Goal: Task Accomplishment & Management: Manage account settings

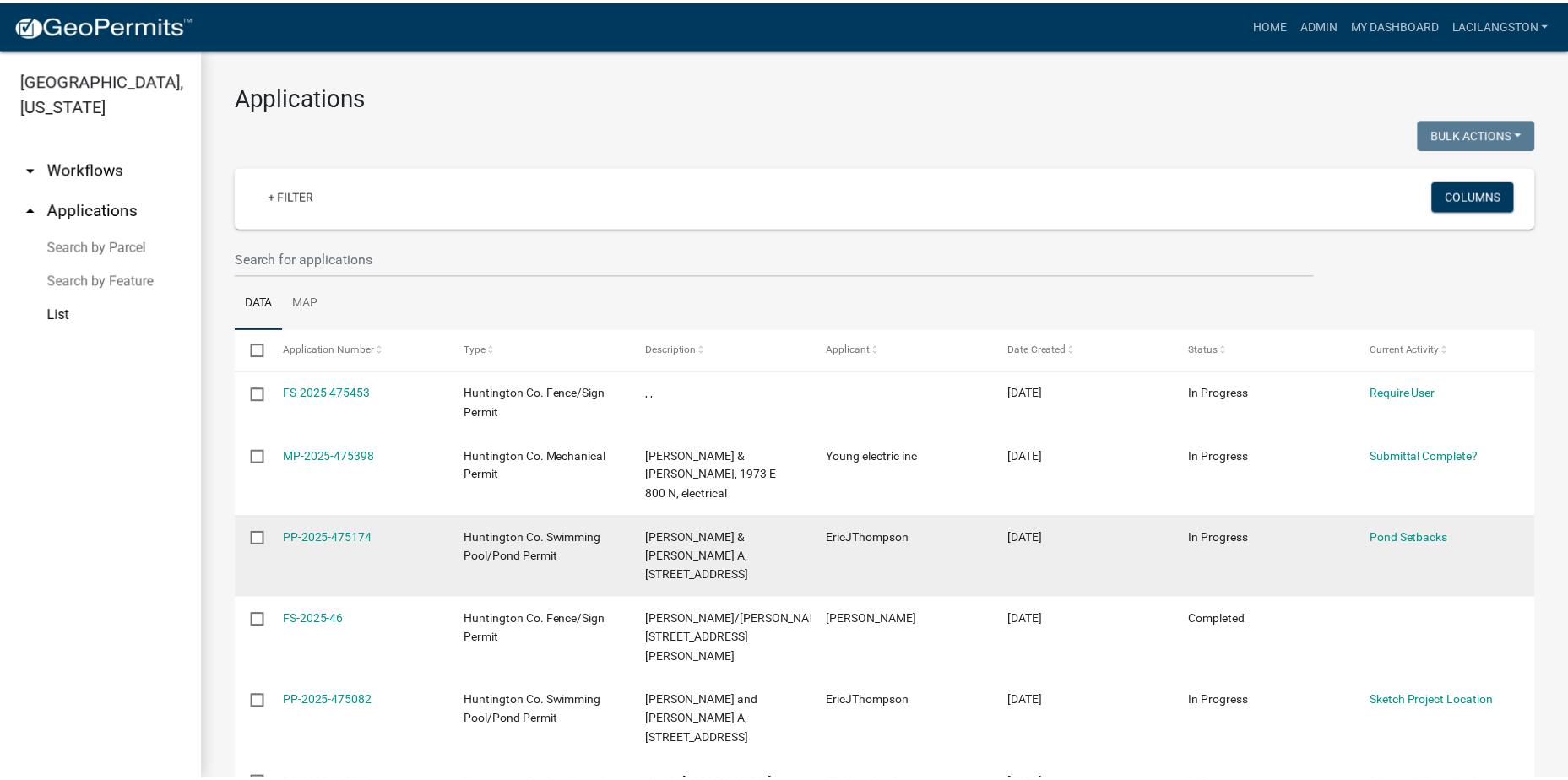
scroll to position [84, 0]
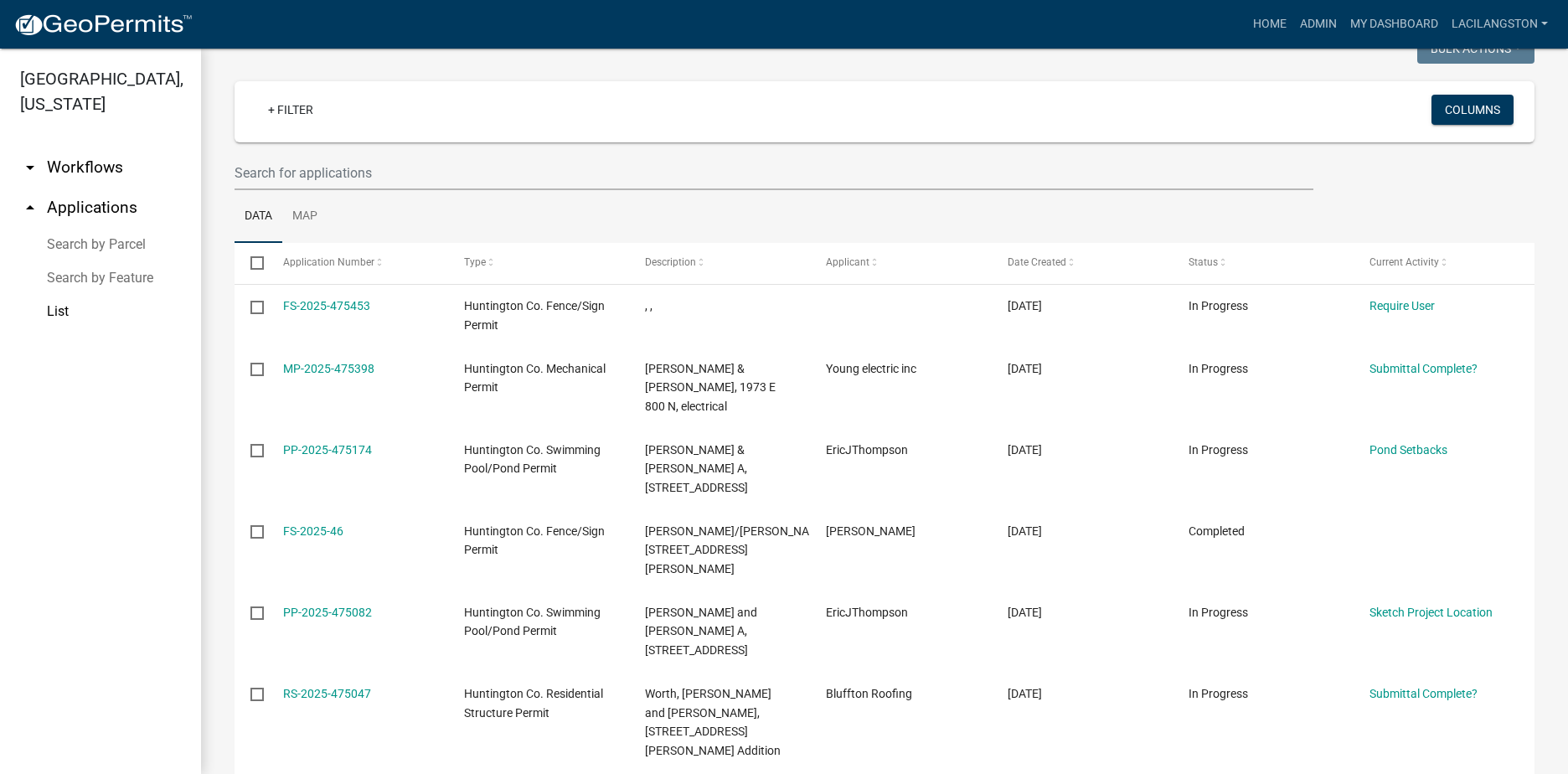
click at [117, 32] on img at bounding box center [103, 25] width 179 height 25
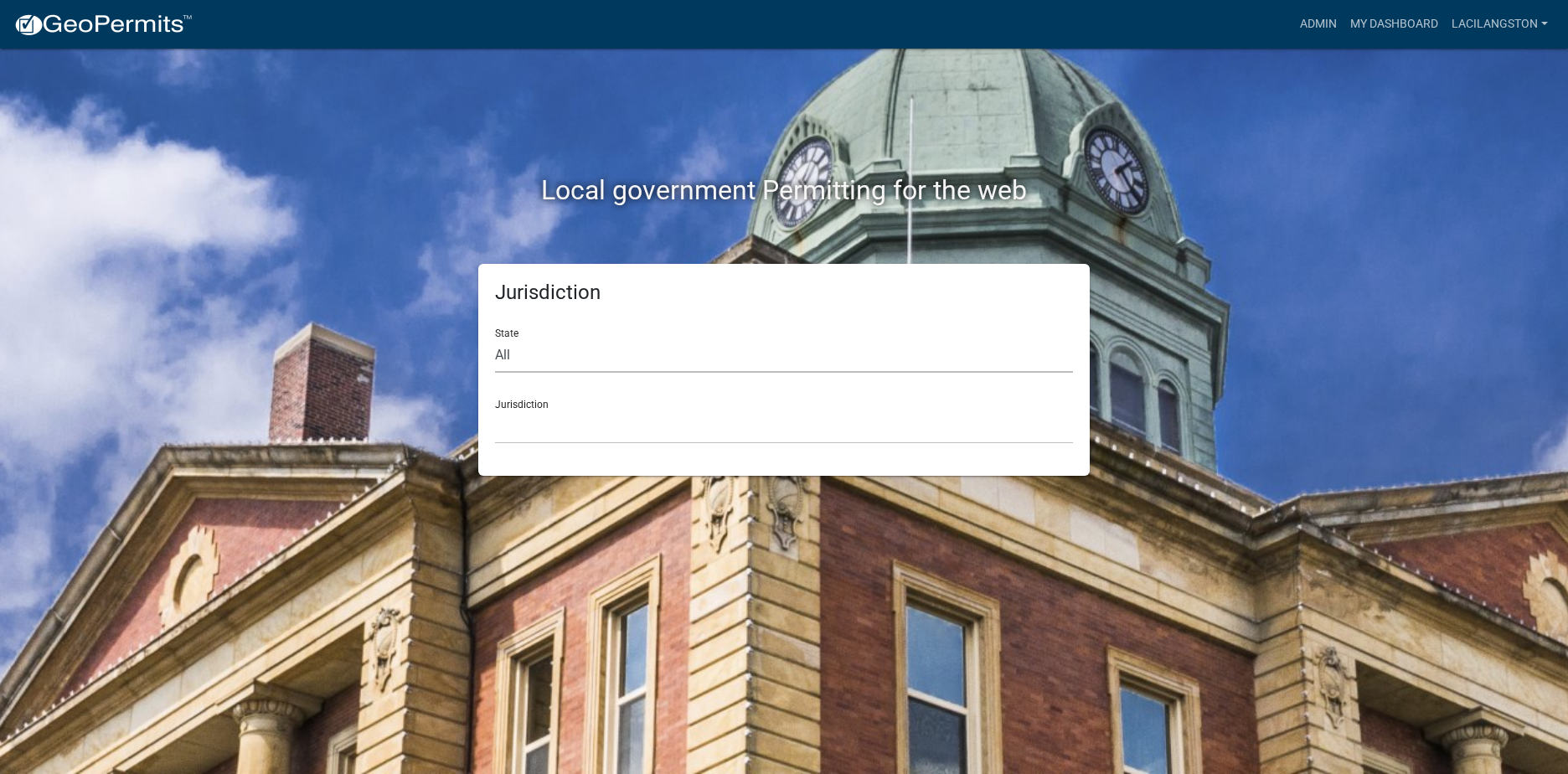
click at [527, 349] on select "All [US_STATE] [US_STATE] [US_STATE] [US_STATE] [US_STATE] [US_STATE] [US_STATE…" at bounding box center [783, 355] width 578 height 34
select select "[US_STATE]"
click at [494, 338] on select "All [US_STATE] [US_STATE] [US_STATE] [US_STATE] [US_STATE] [US_STATE] [US_STATE…" at bounding box center [783, 355] width 578 height 34
click at [512, 431] on select "City of [GEOGRAPHIC_DATA], [US_STATE] City of [GEOGRAPHIC_DATA], [US_STATE] Cit…" at bounding box center [783, 426] width 578 height 34
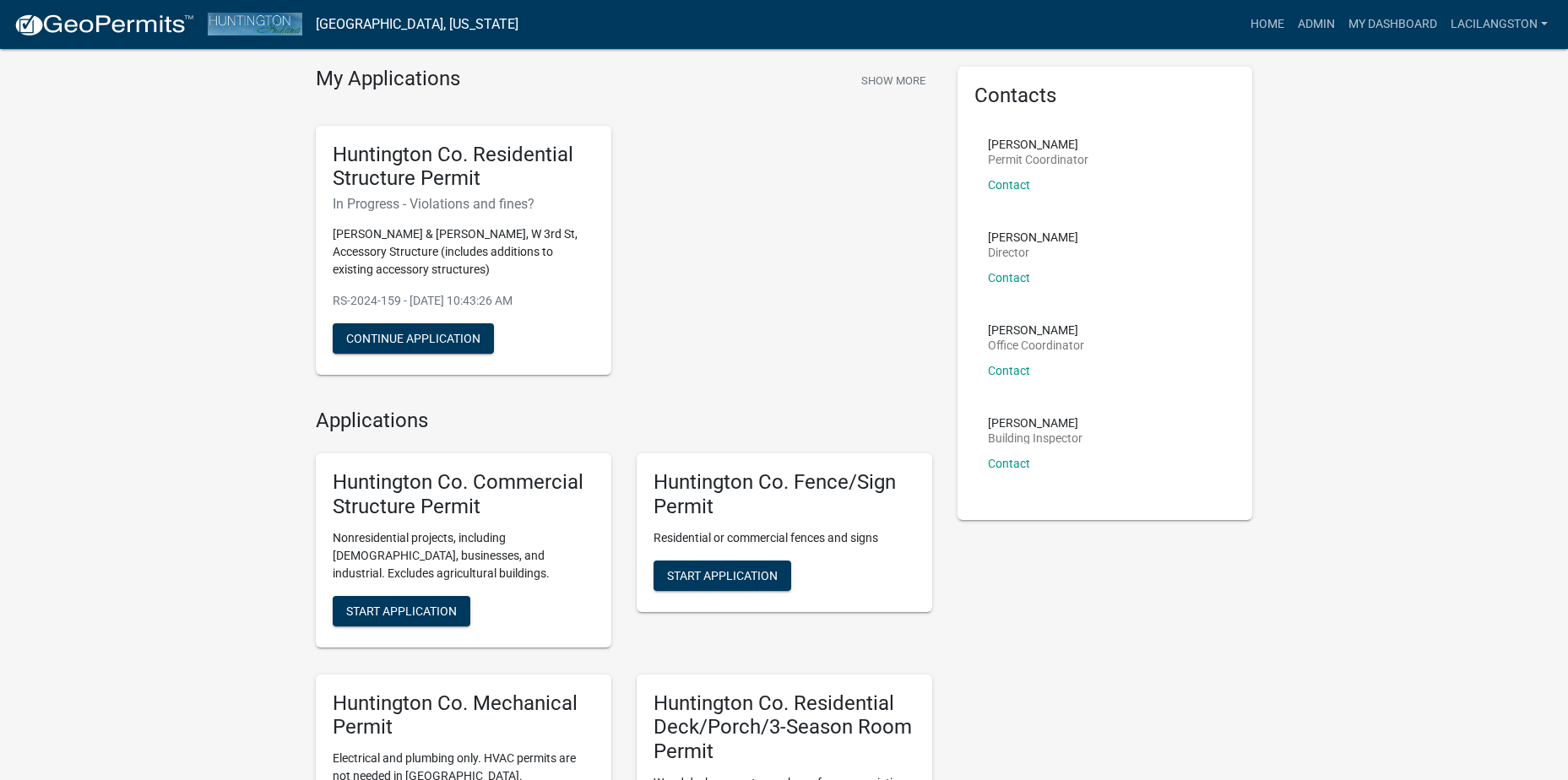
scroll to position [84, 0]
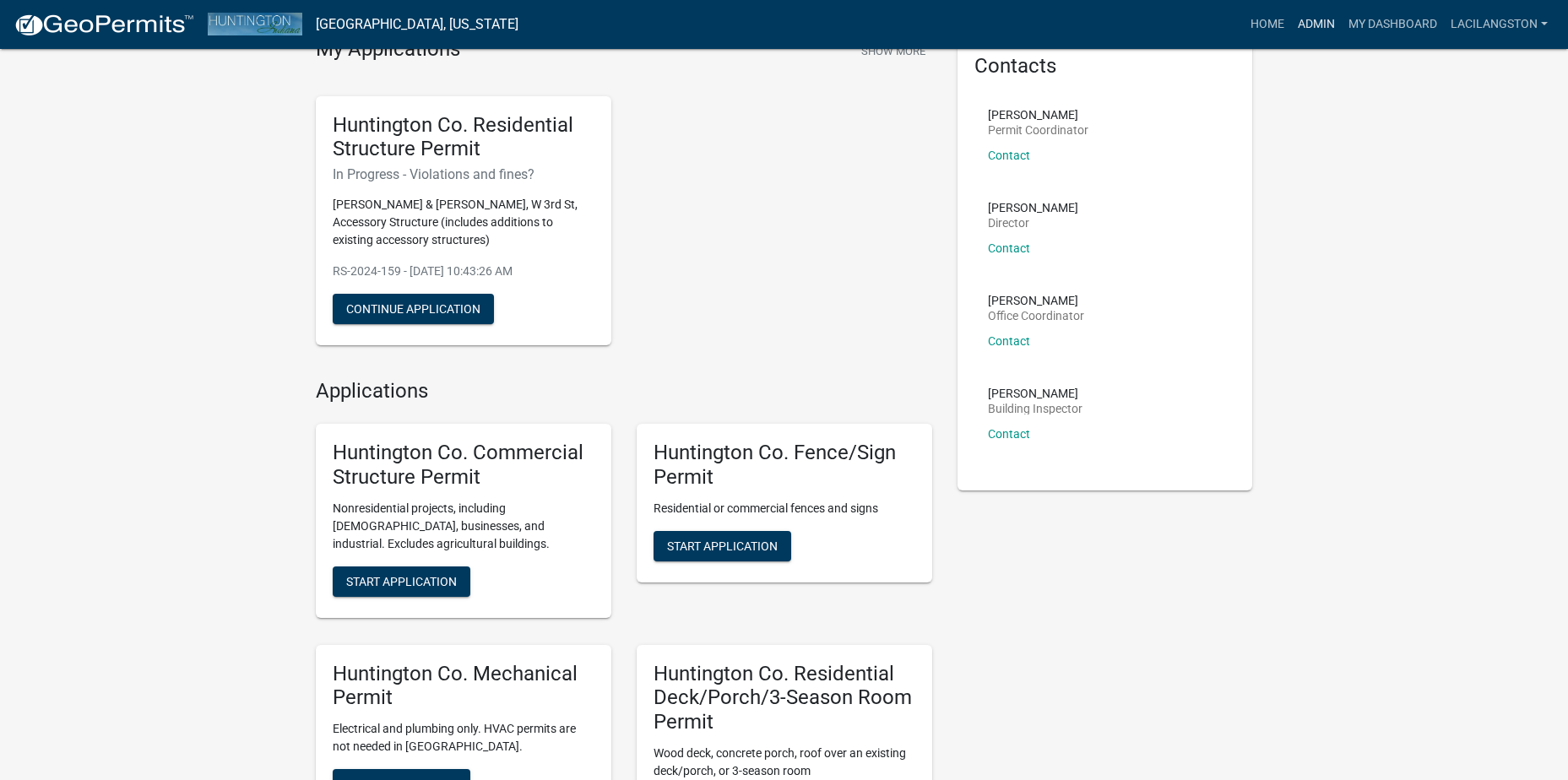
click at [1324, 22] on link "Admin" at bounding box center [1316, 24] width 51 height 32
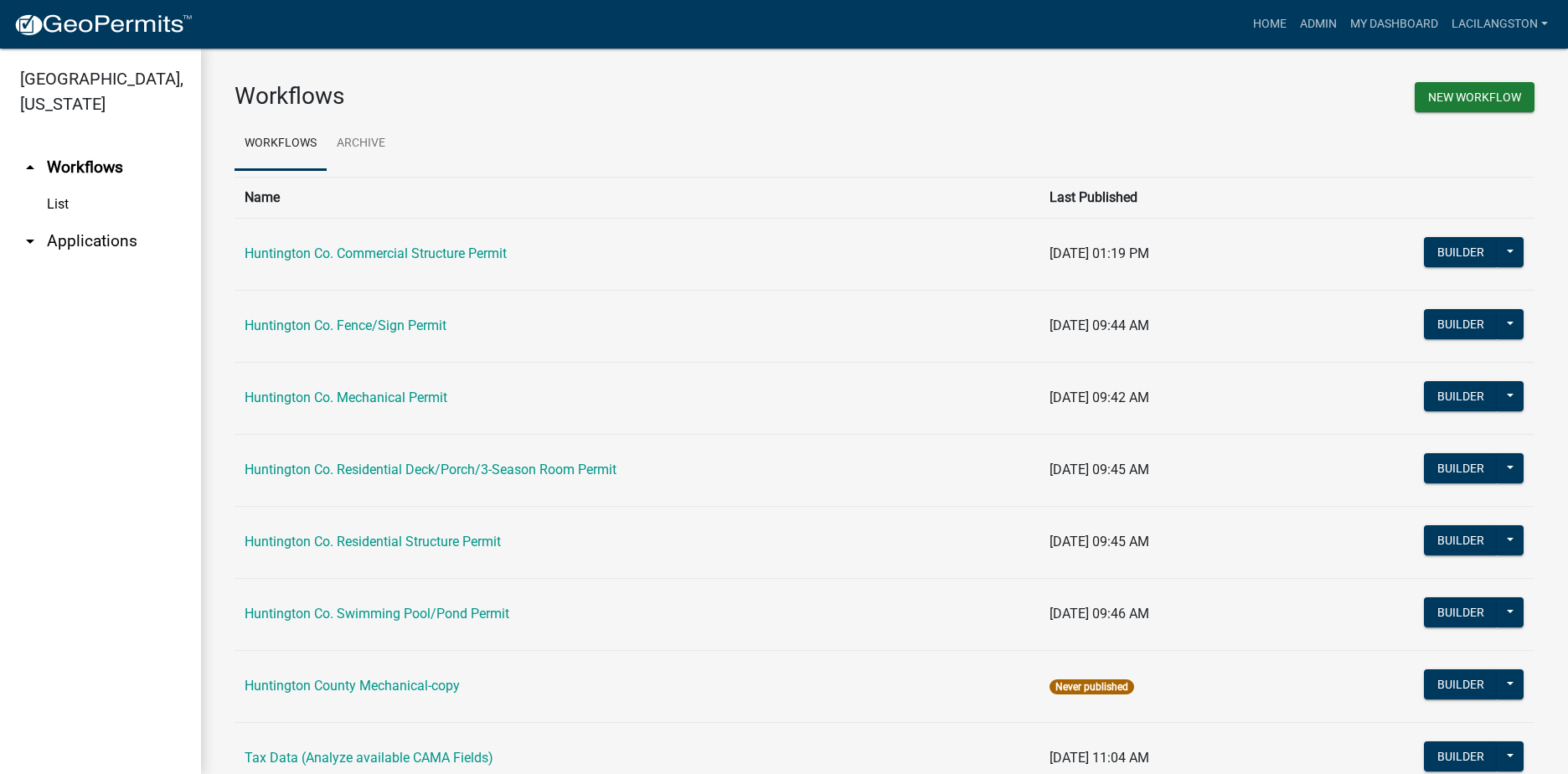
click at [84, 248] on link "arrow_drop_down Applications" at bounding box center [100, 241] width 201 height 40
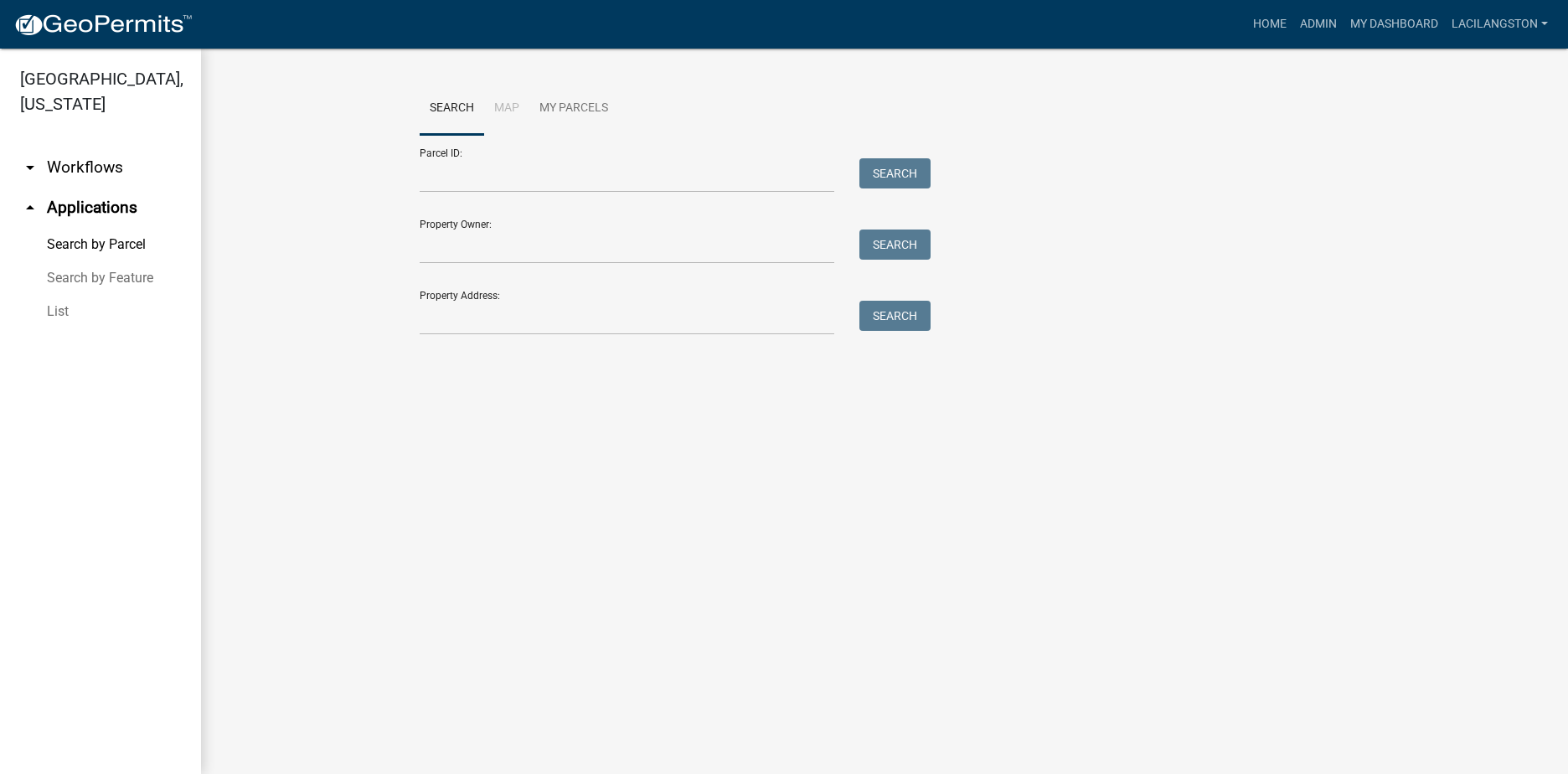
click at [64, 310] on link "List" at bounding box center [100, 311] width 201 height 33
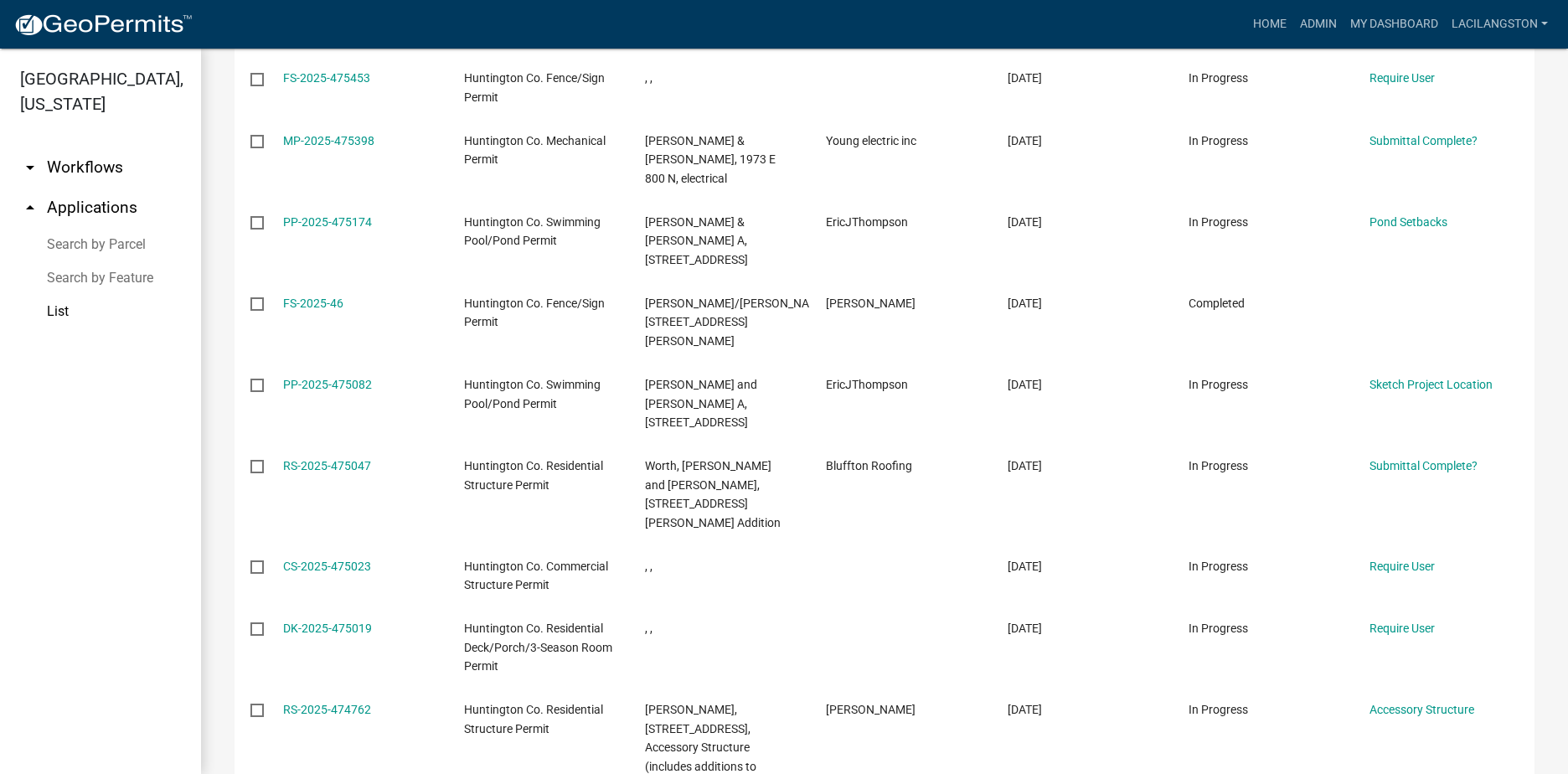
scroll to position [419, 0]
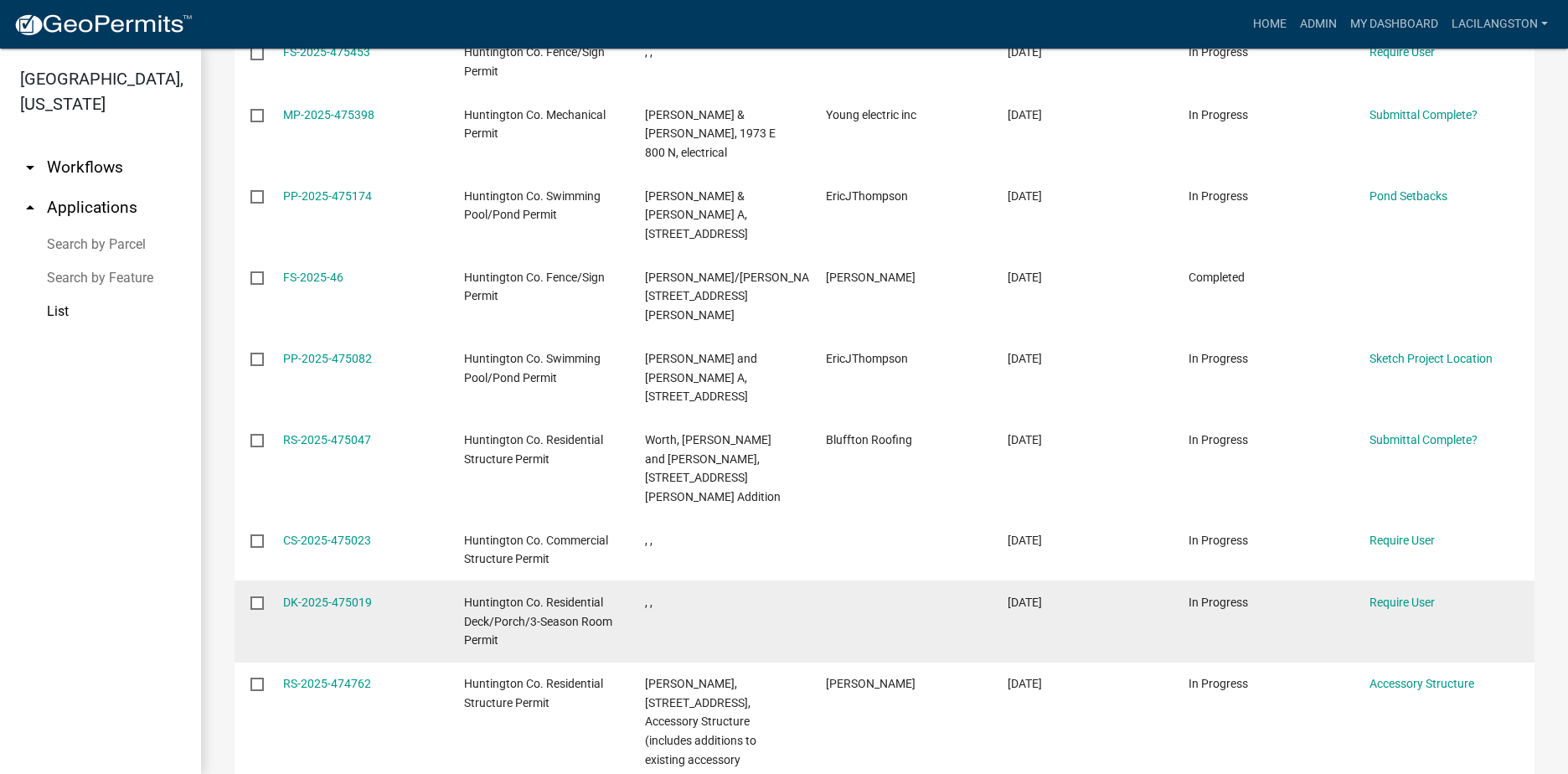
scroll to position [408, 0]
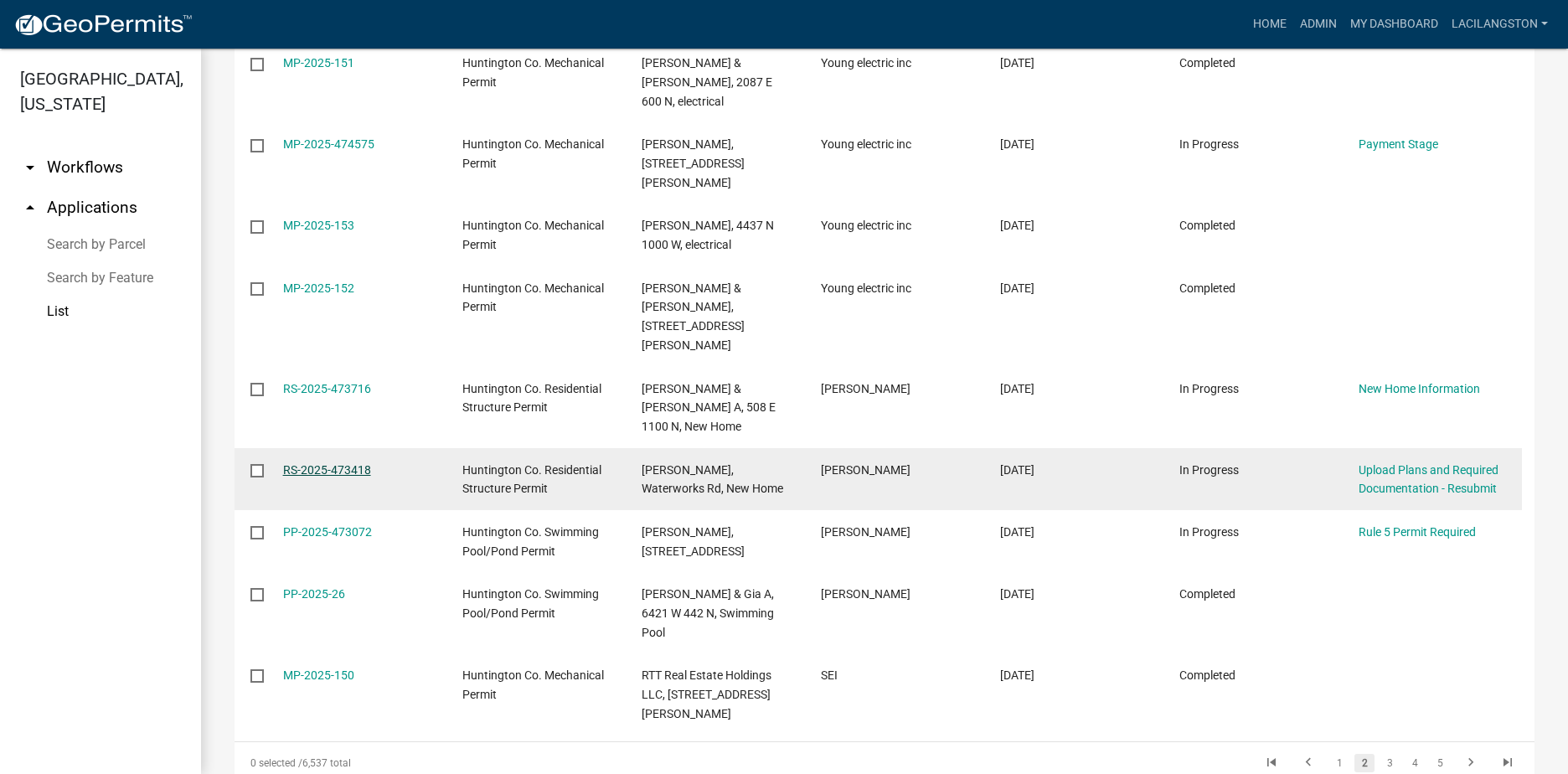
click at [353, 463] on link "RS-2025-473418" at bounding box center [326, 470] width 88 height 14
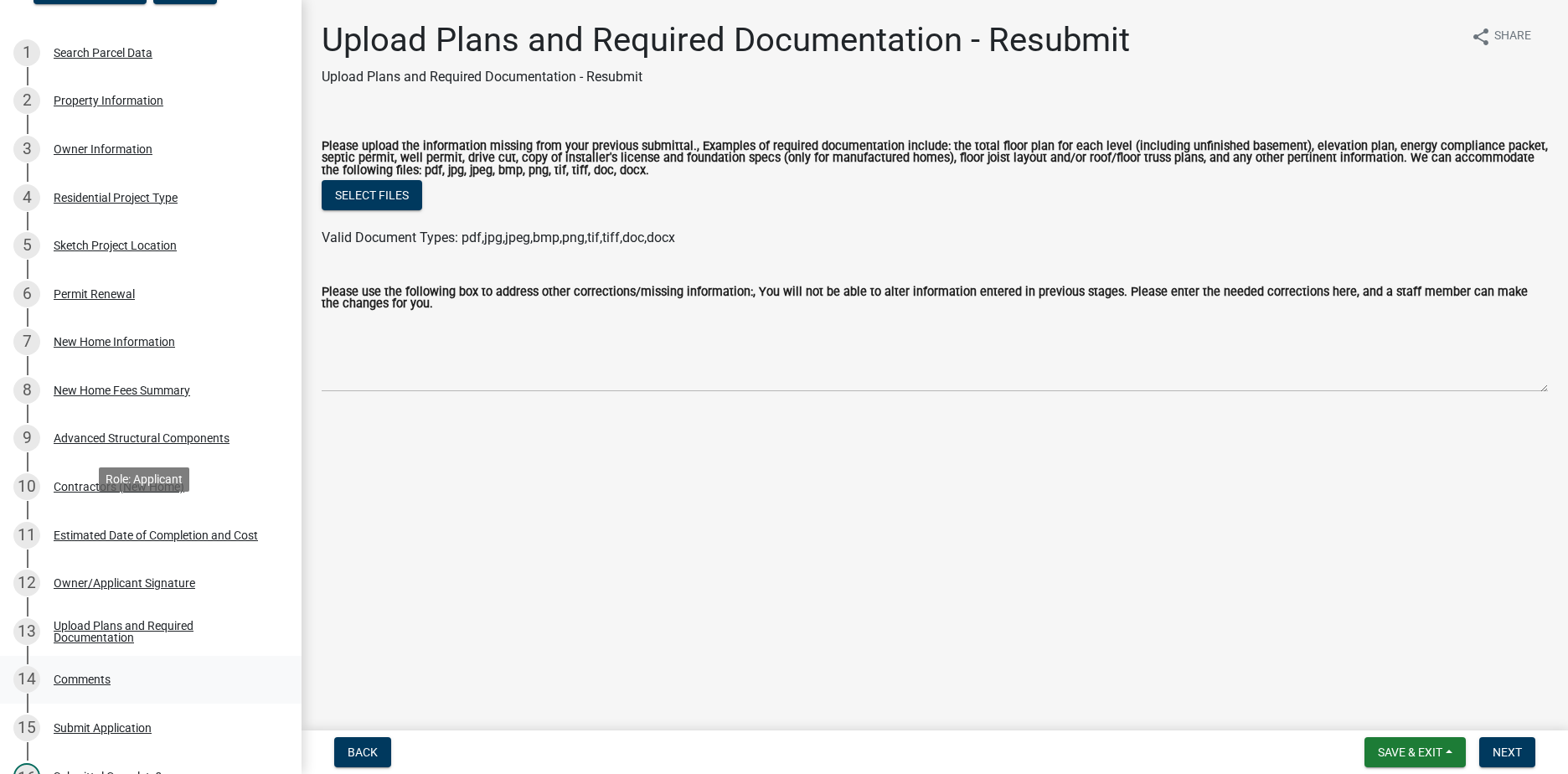
scroll to position [586, 0]
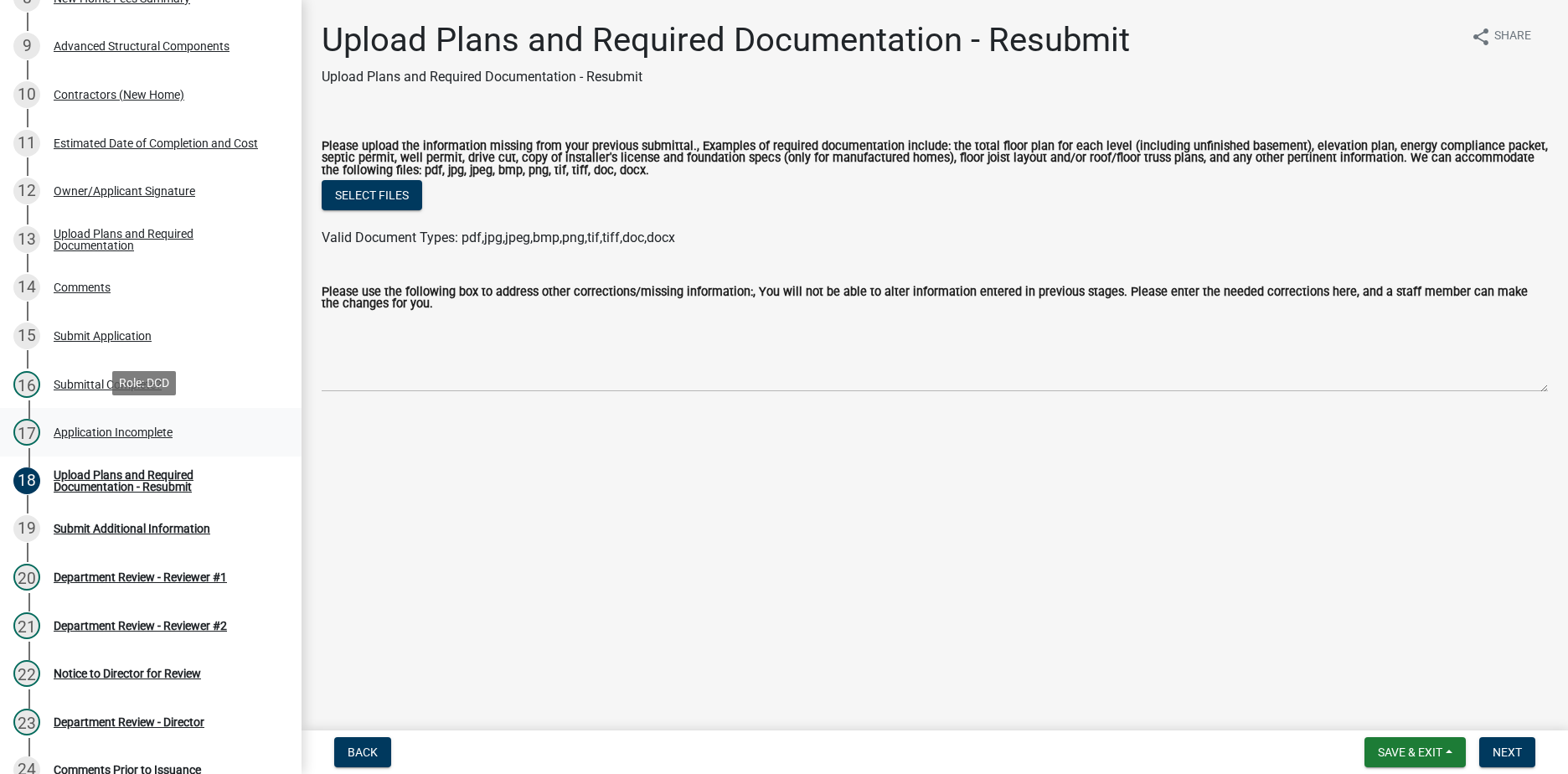
click at [148, 431] on div "Application Incomplete" at bounding box center [113, 432] width 119 height 12
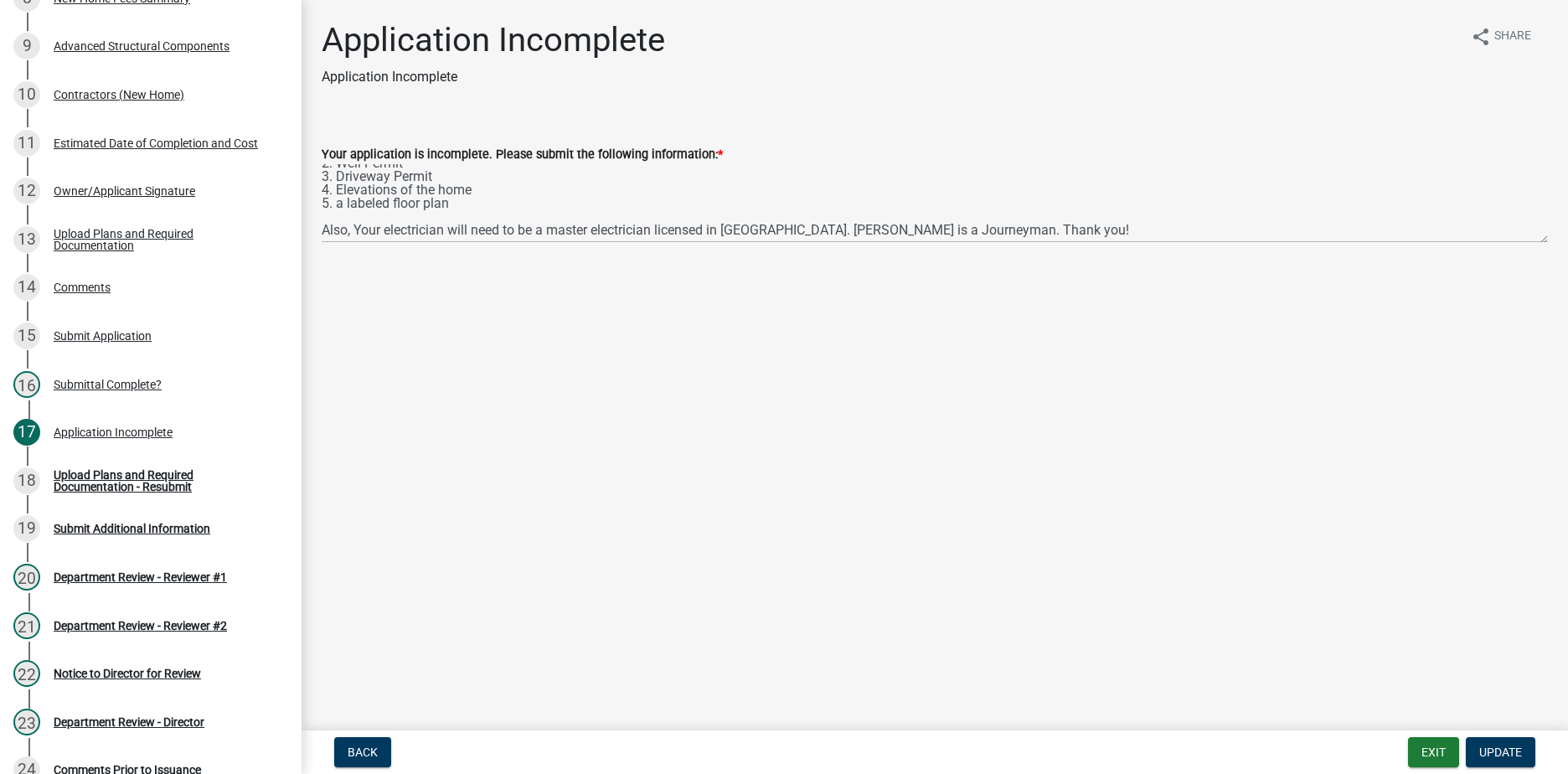
scroll to position [0, 0]
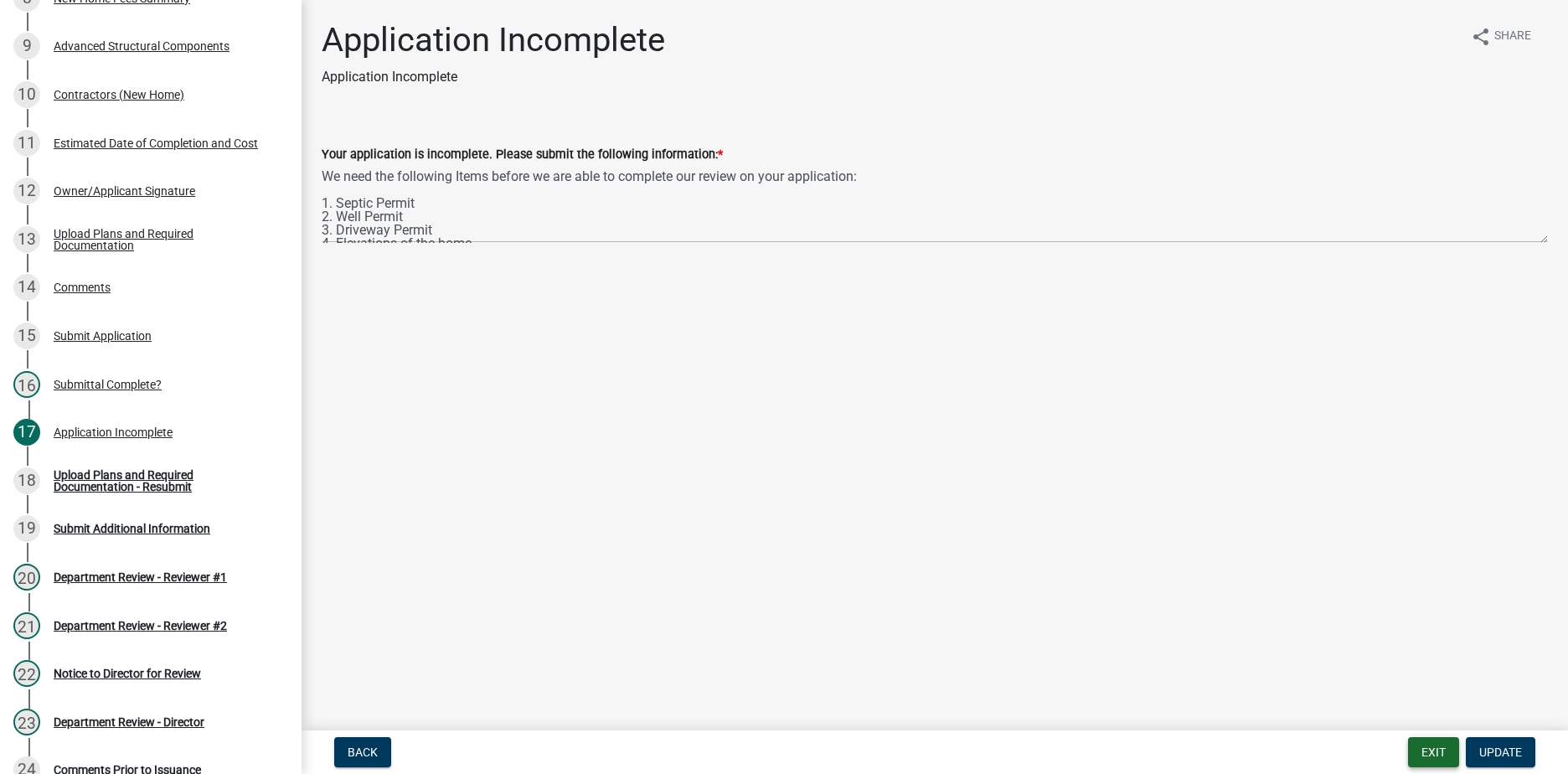
click at [1415, 751] on button "Exit" at bounding box center [1433, 752] width 51 height 30
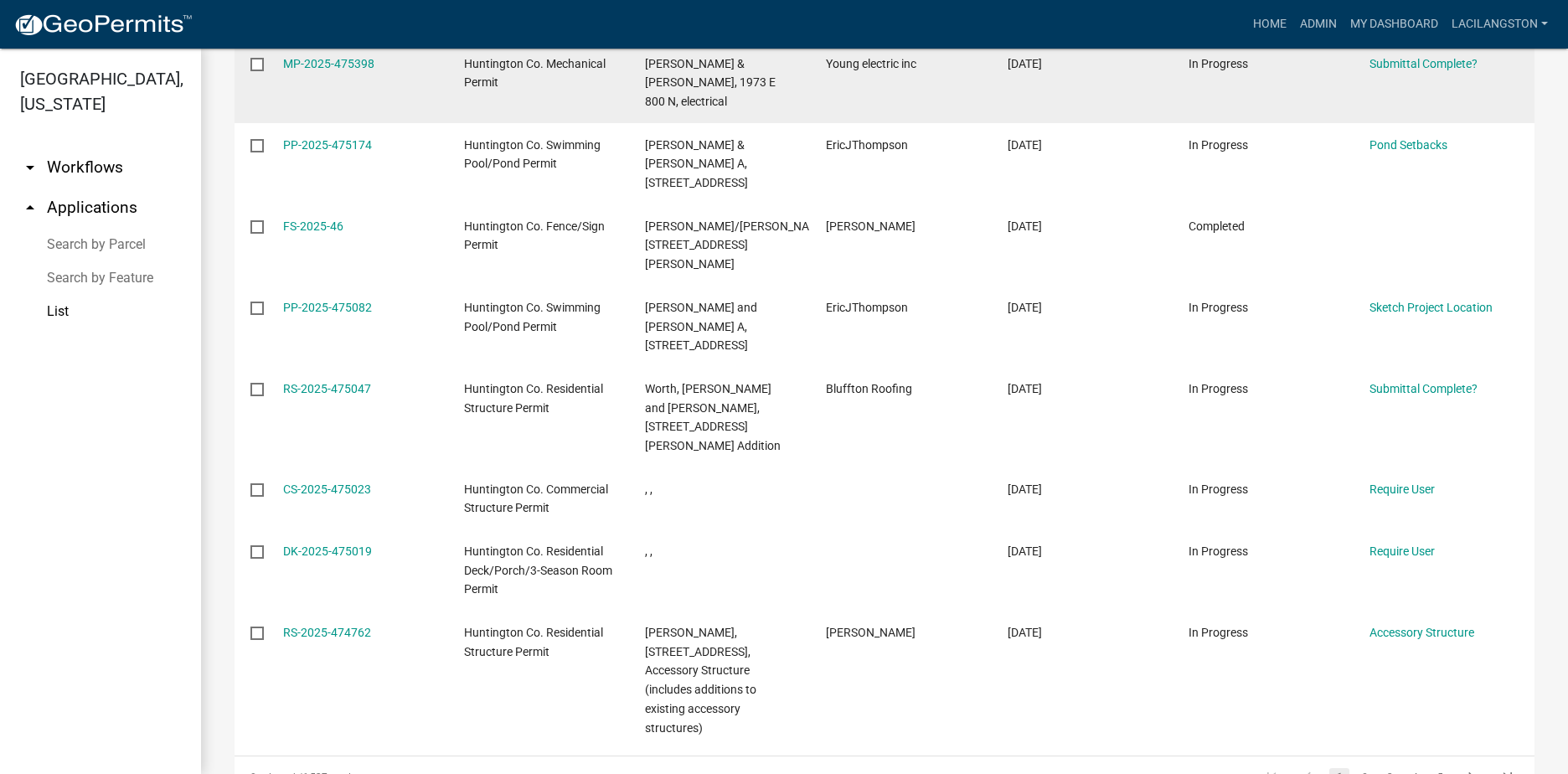
scroll to position [484, 0]
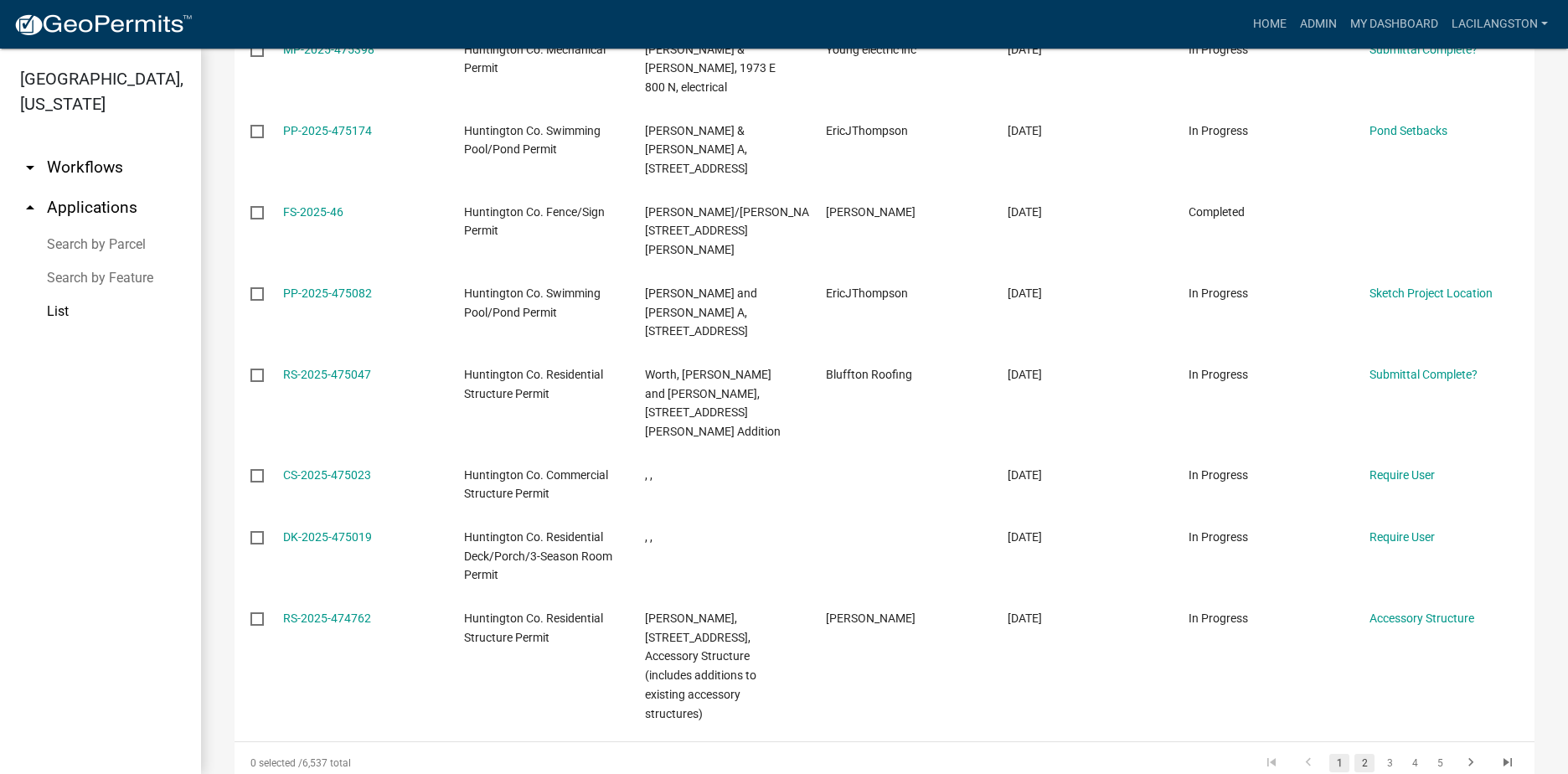
click at [1360, 753] on link "2" at bounding box center [1365, 763] width 20 height 19
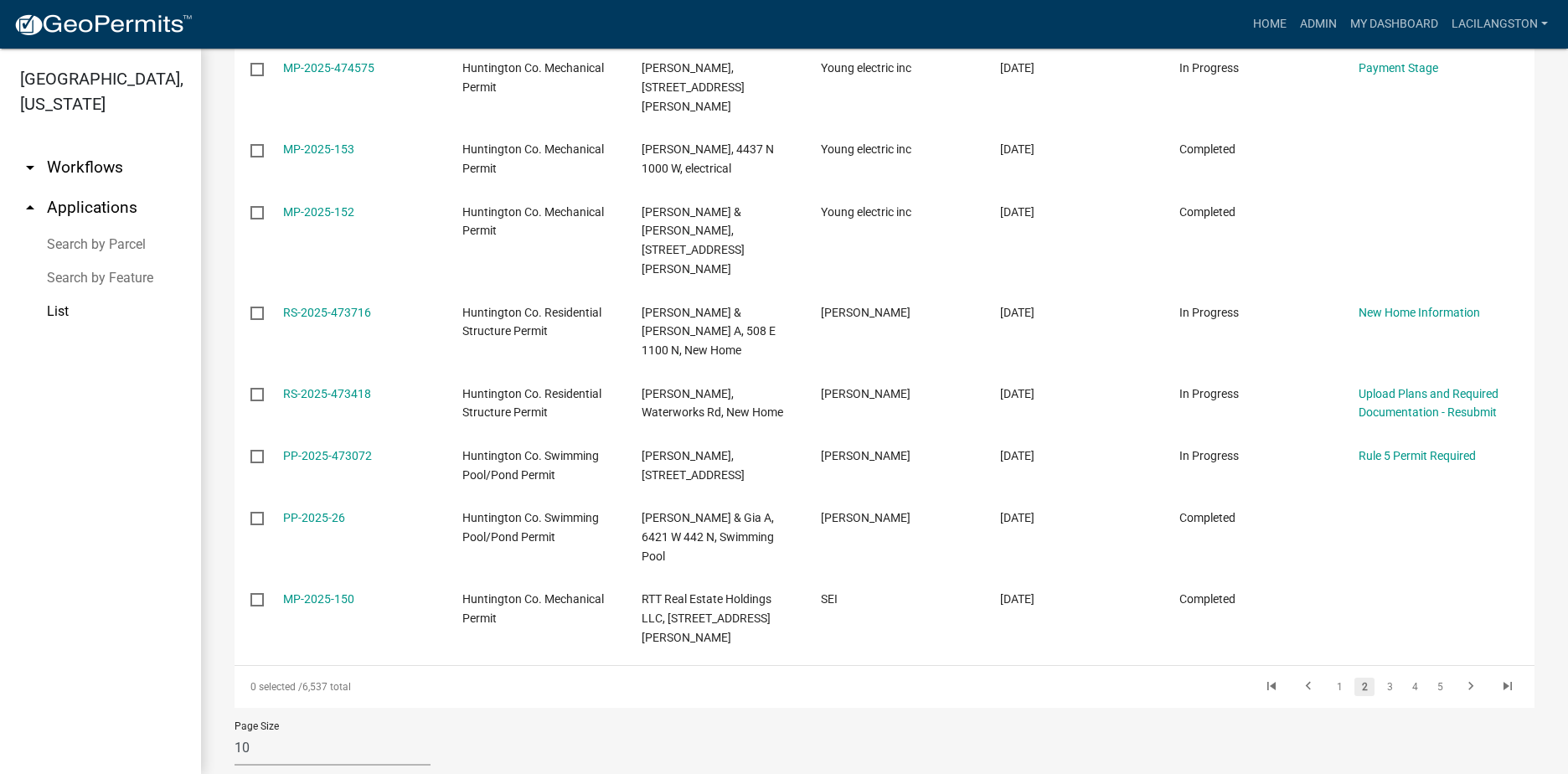
scroll to position [408, 0]
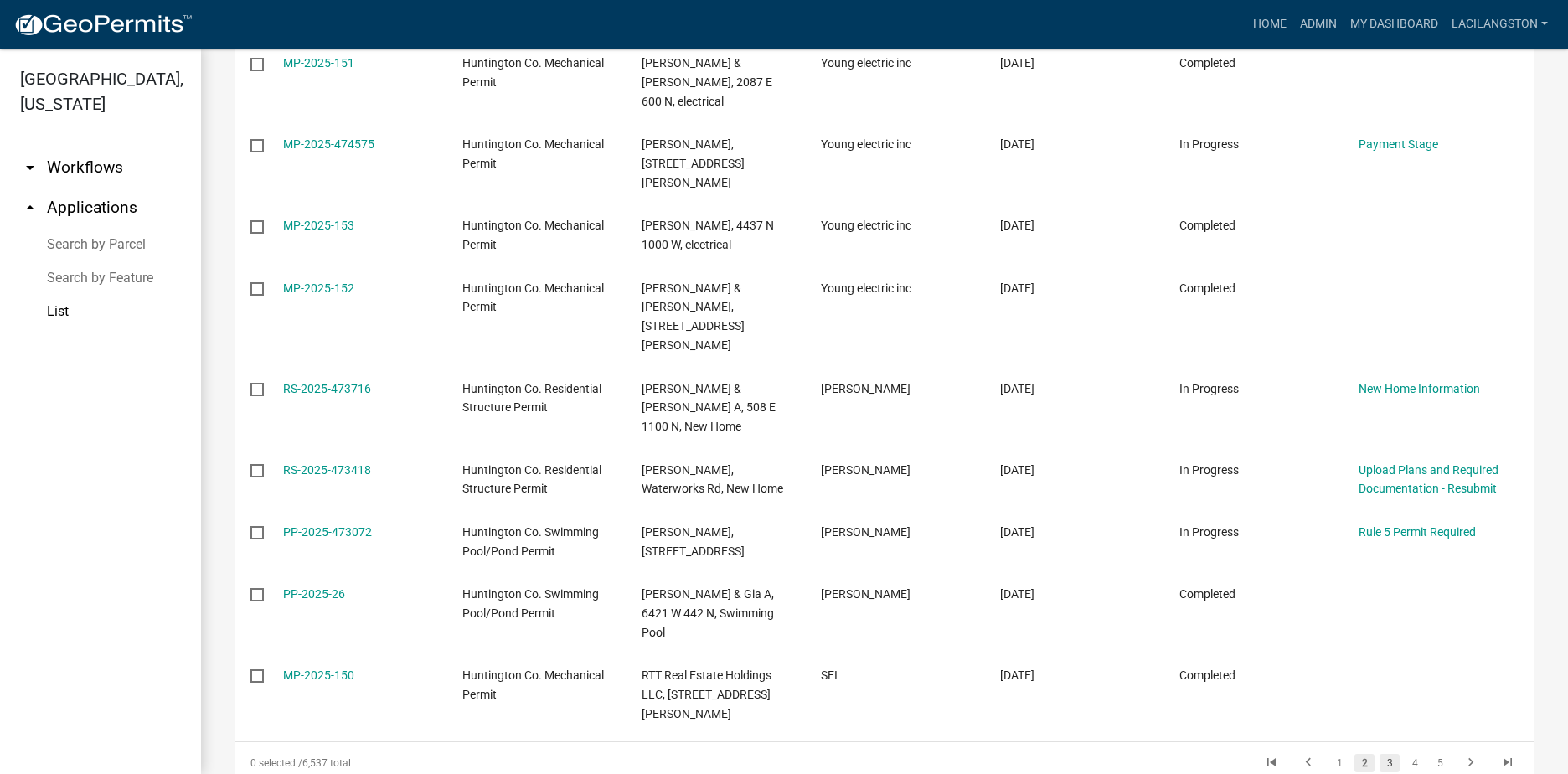
click at [1382, 753] on link "3" at bounding box center [1390, 763] width 20 height 19
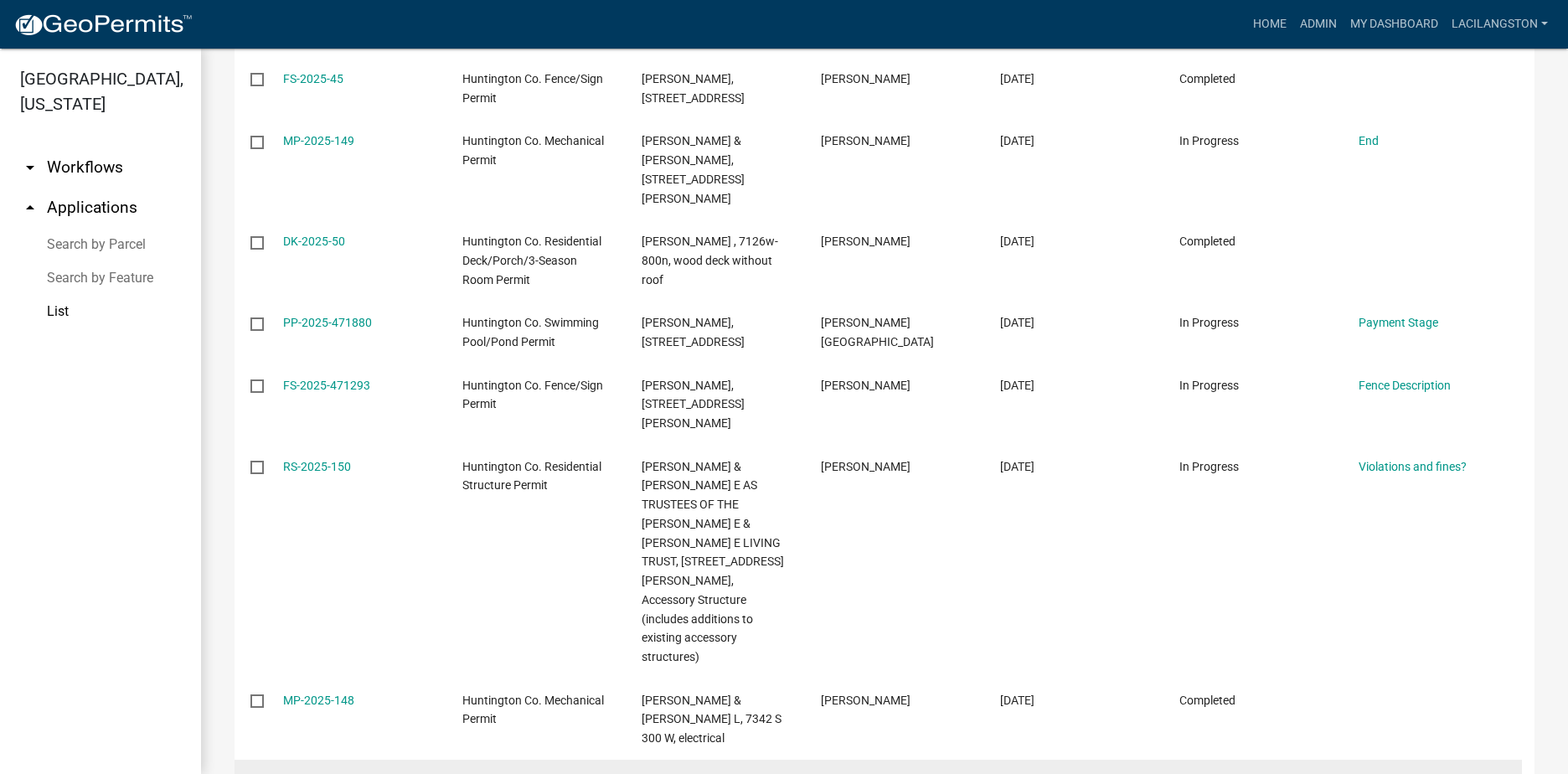
scroll to position [492, 0]
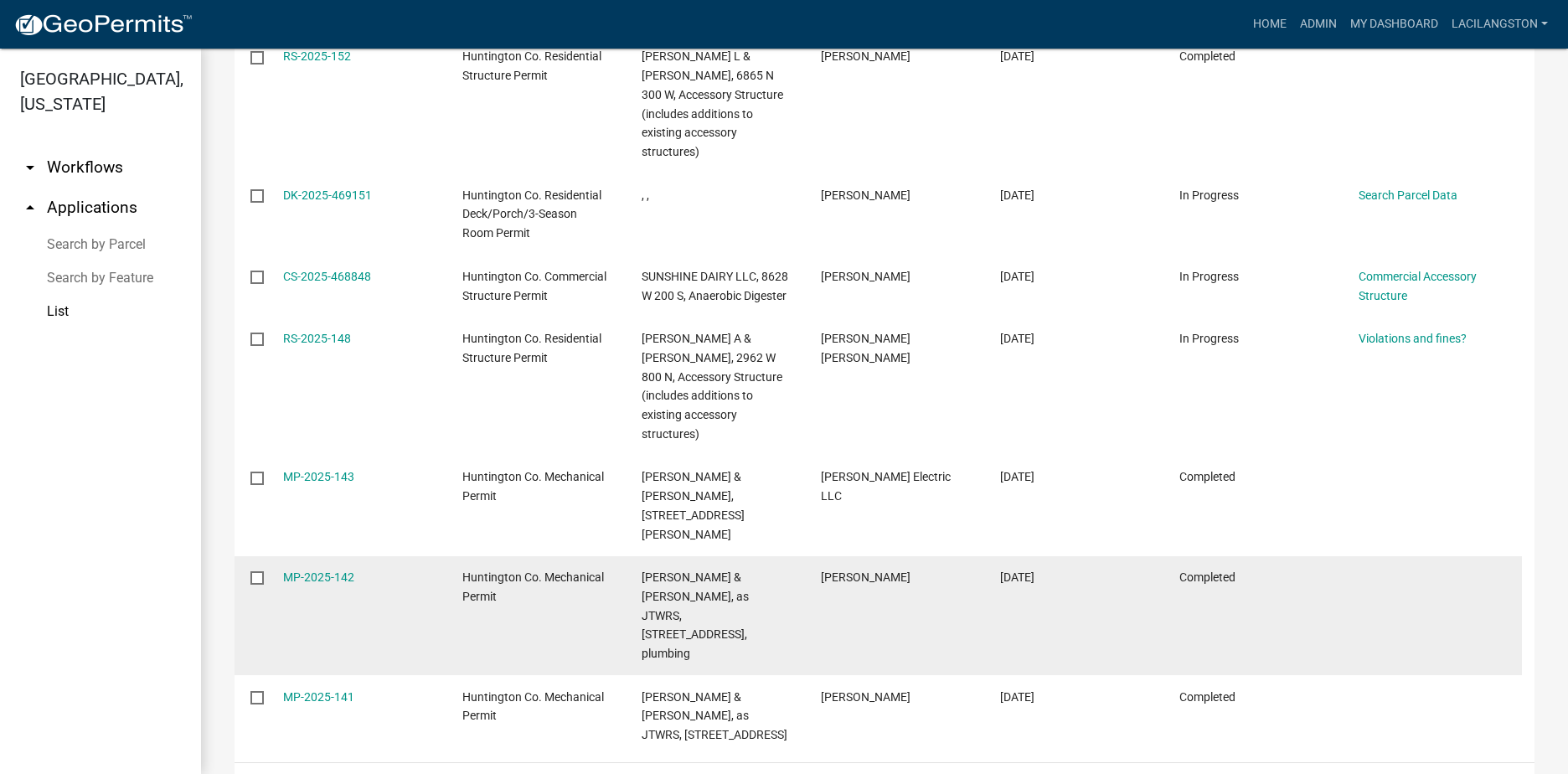
scroll to position [732, 0]
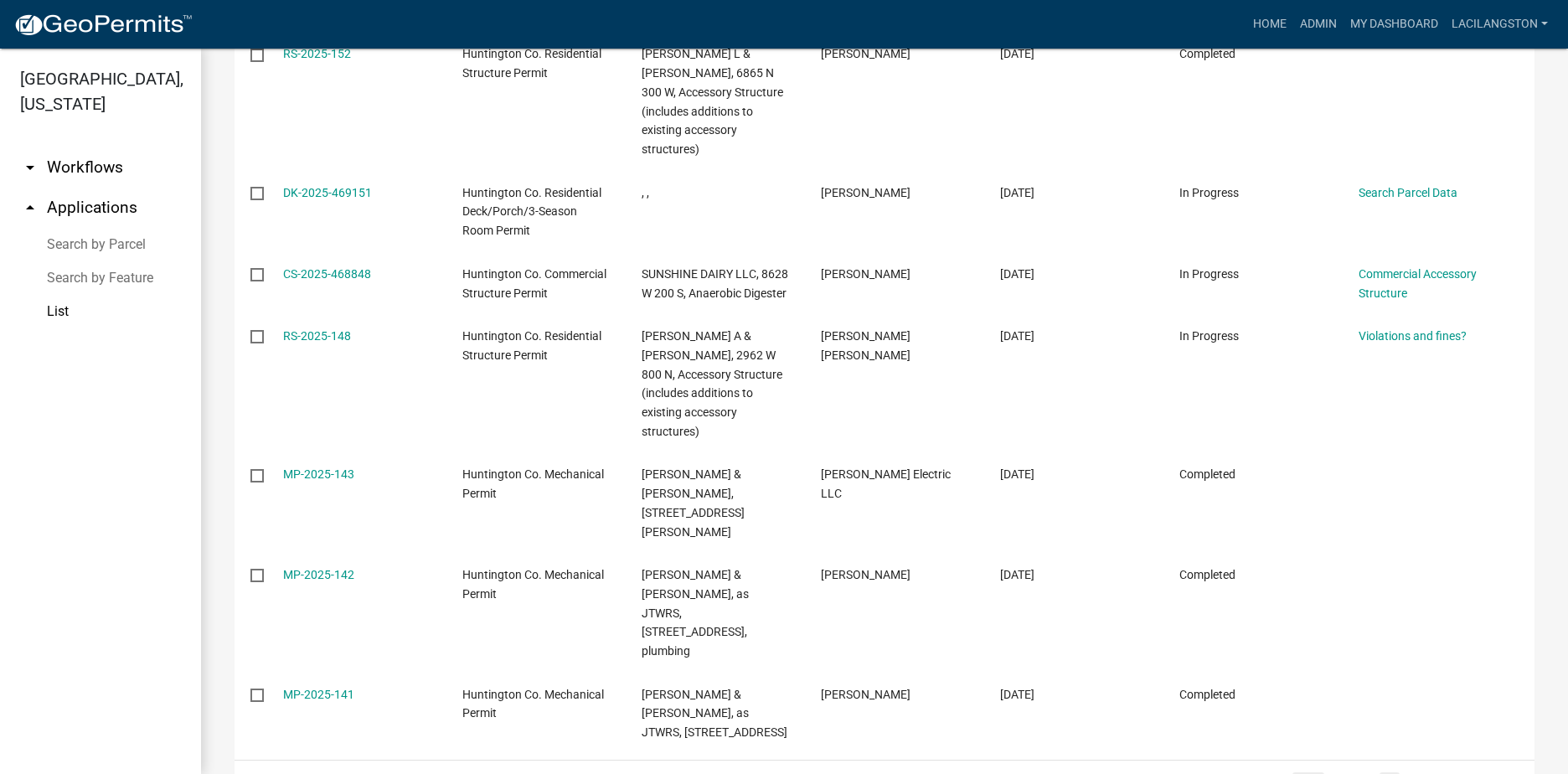
click at [1305, 773] on icon "go to previous page" at bounding box center [1308, 783] width 21 height 21
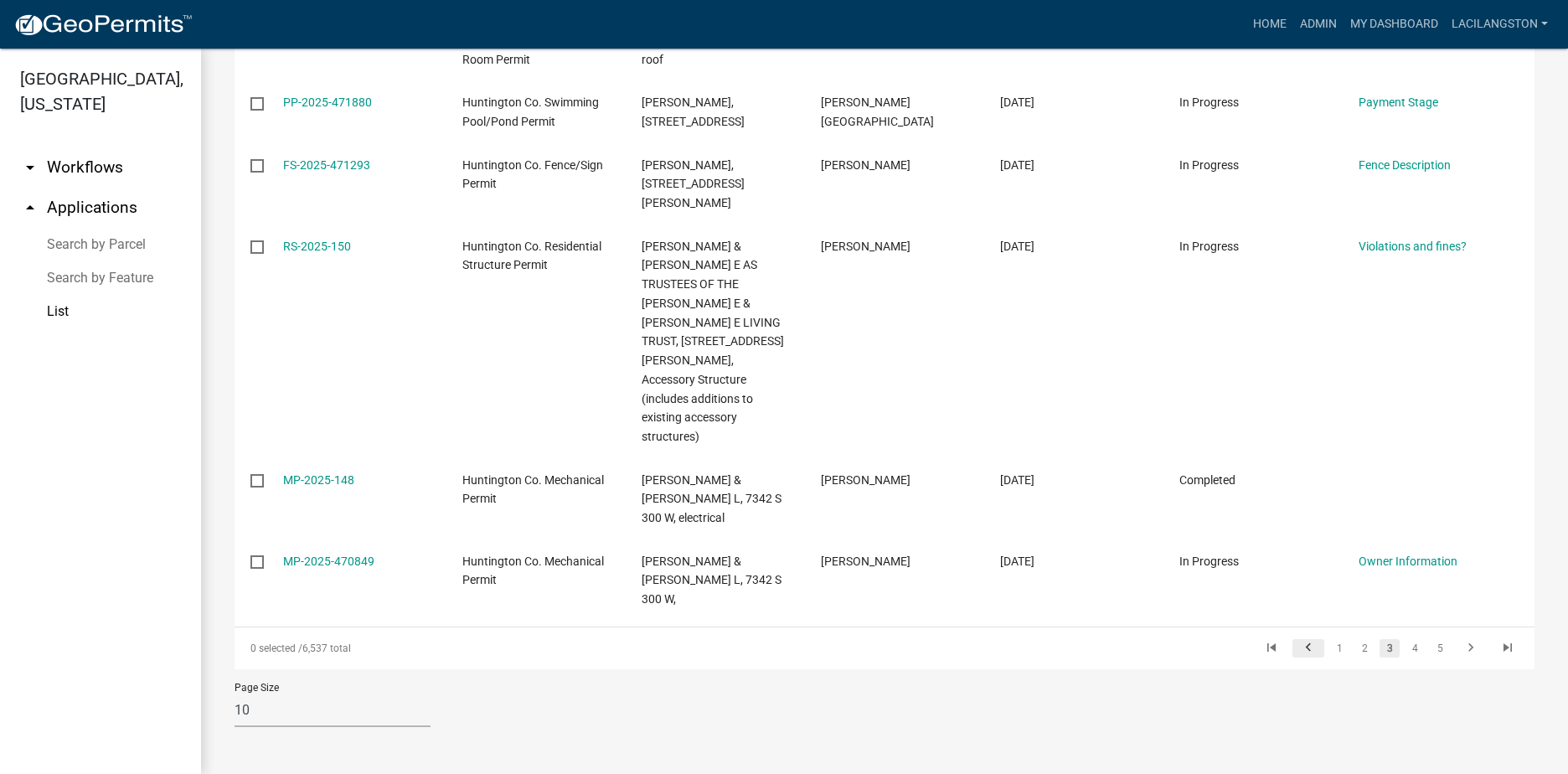
scroll to position [580, 0]
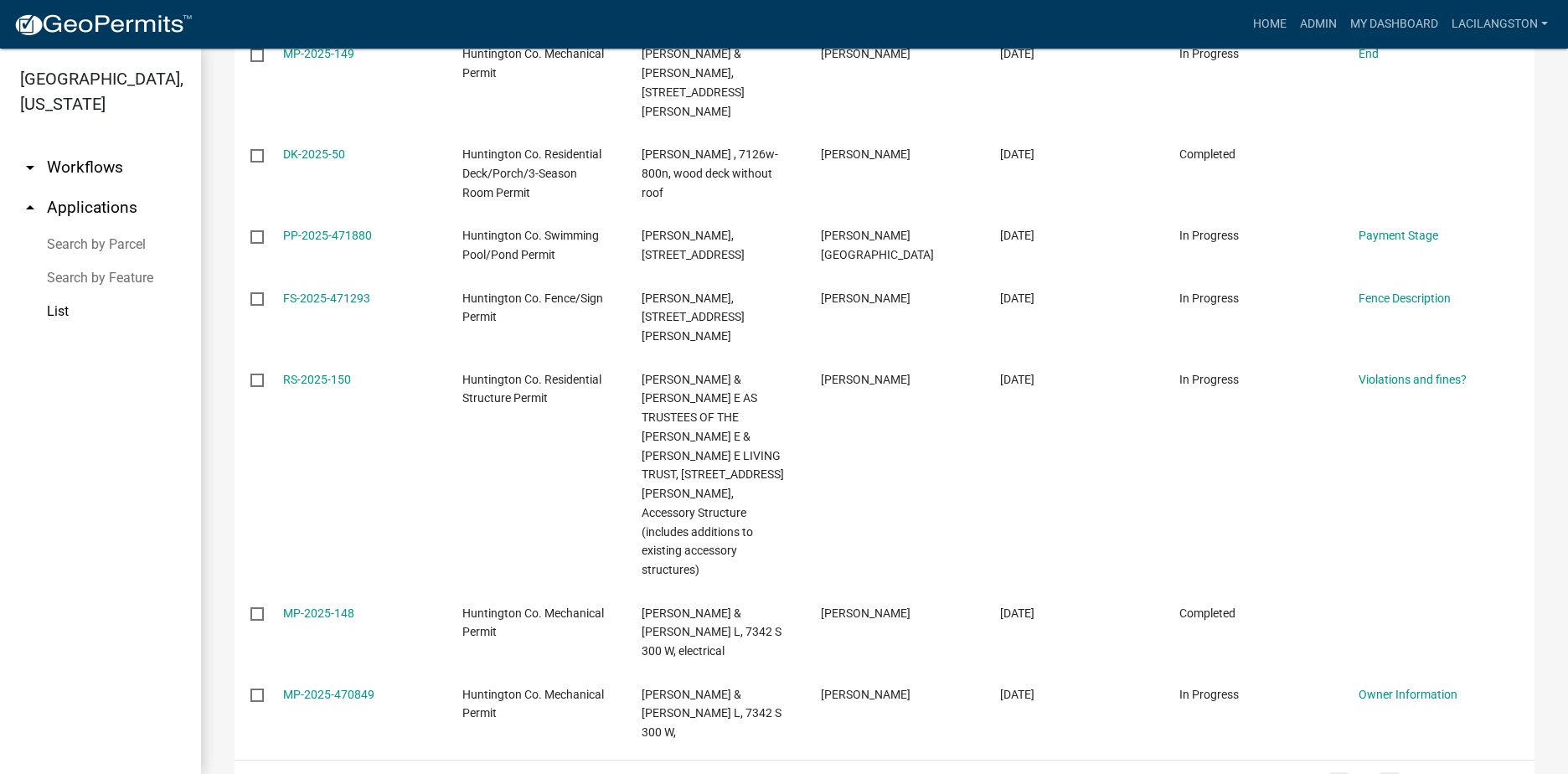
click at [1329, 772] on link "1" at bounding box center [1339, 782] width 20 height 19
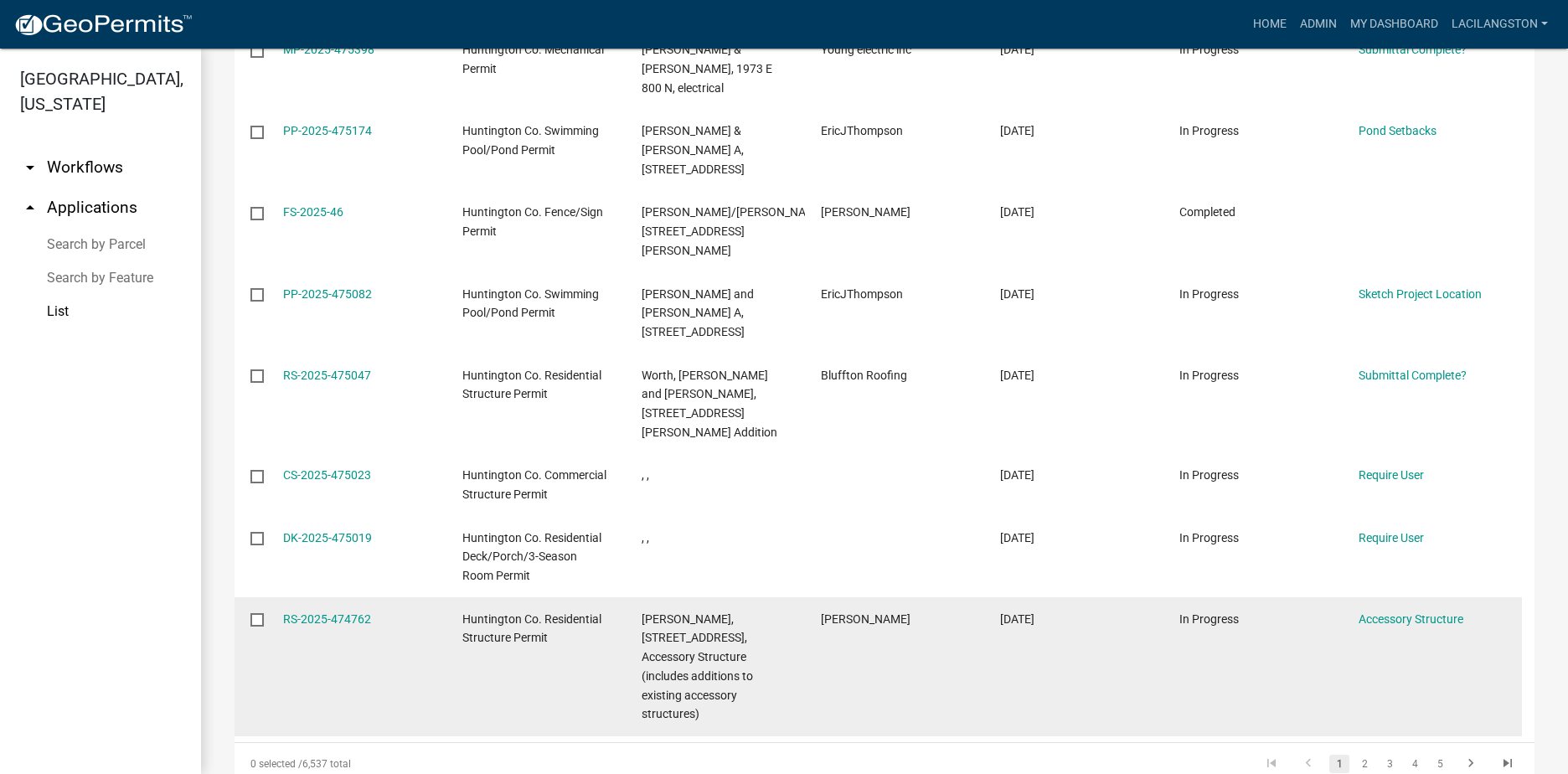
scroll to position [503, 0]
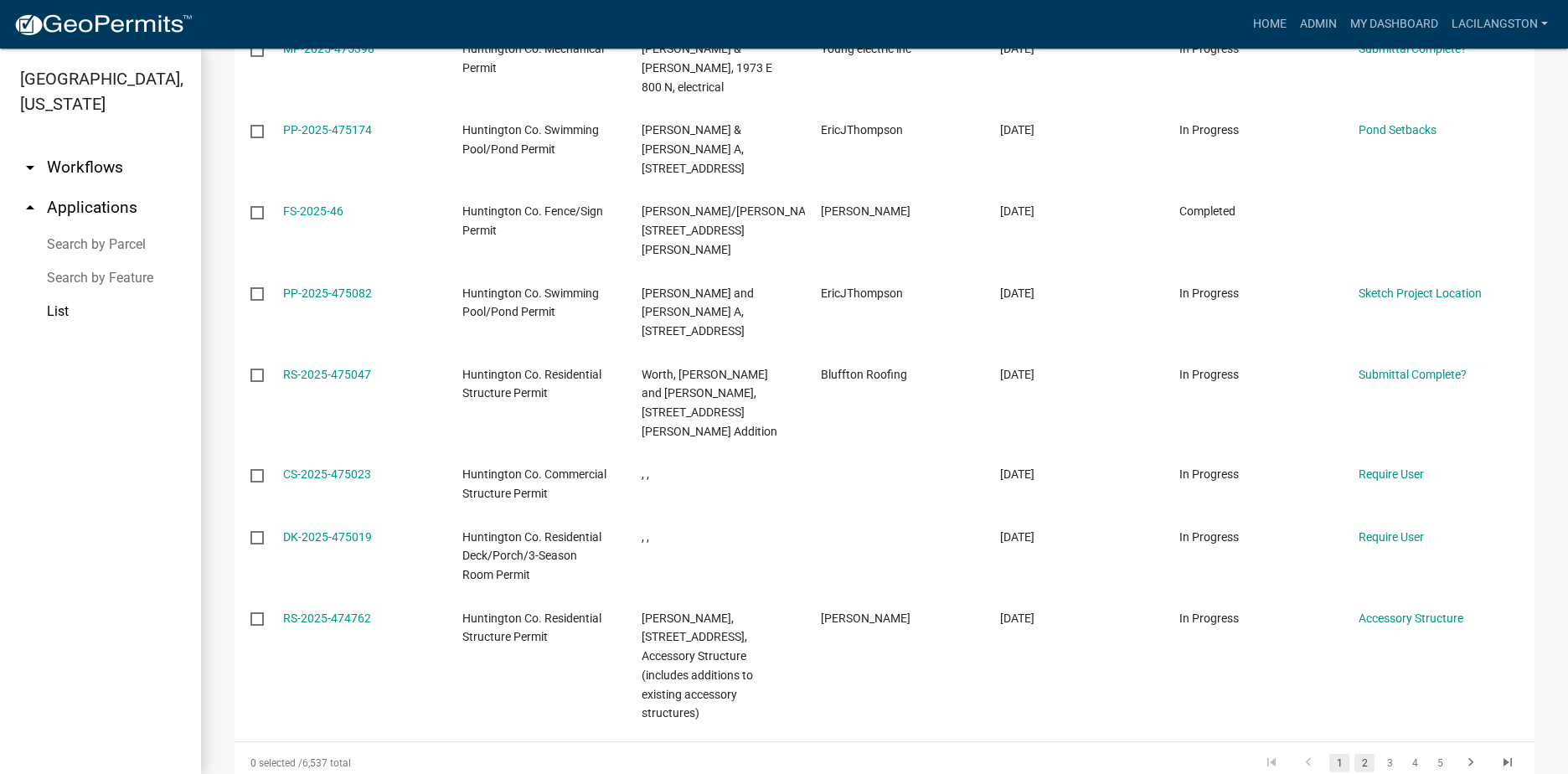
click at [1354, 753] on link "2" at bounding box center [1365, 763] width 20 height 19
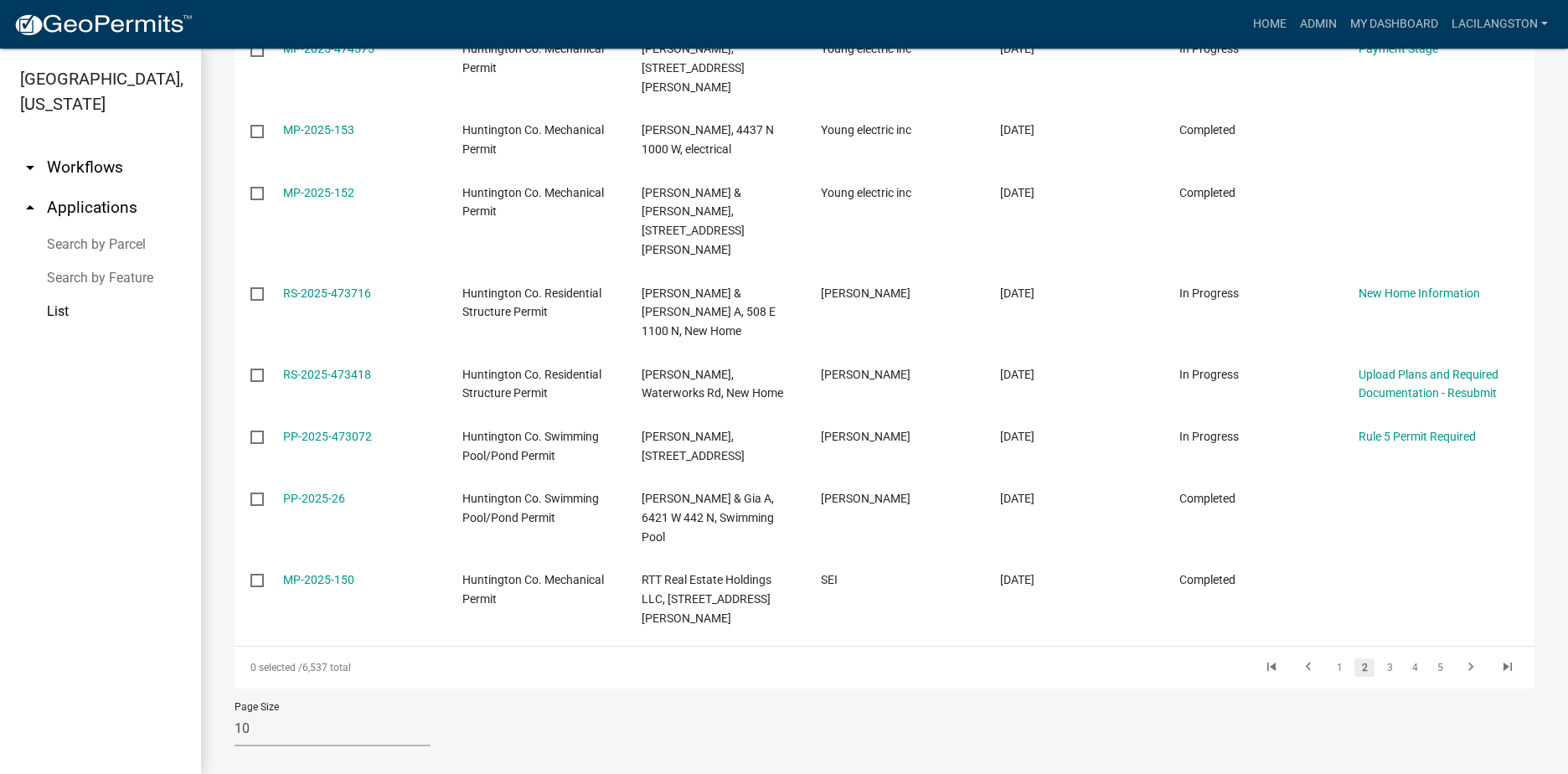
scroll to position [408, 0]
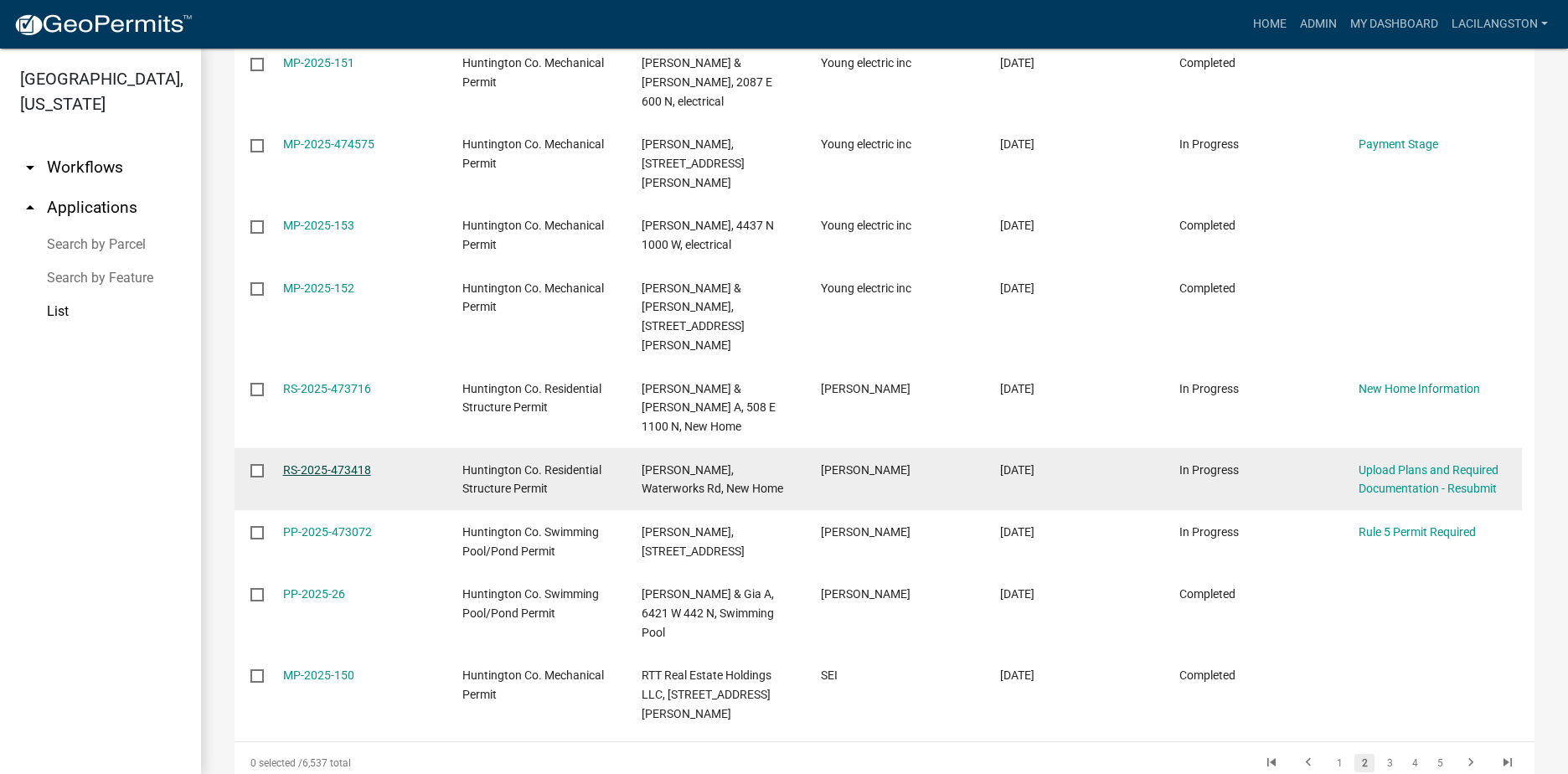
click at [297, 463] on link "RS-2025-473418" at bounding box center [326, 470] width 88 height 14
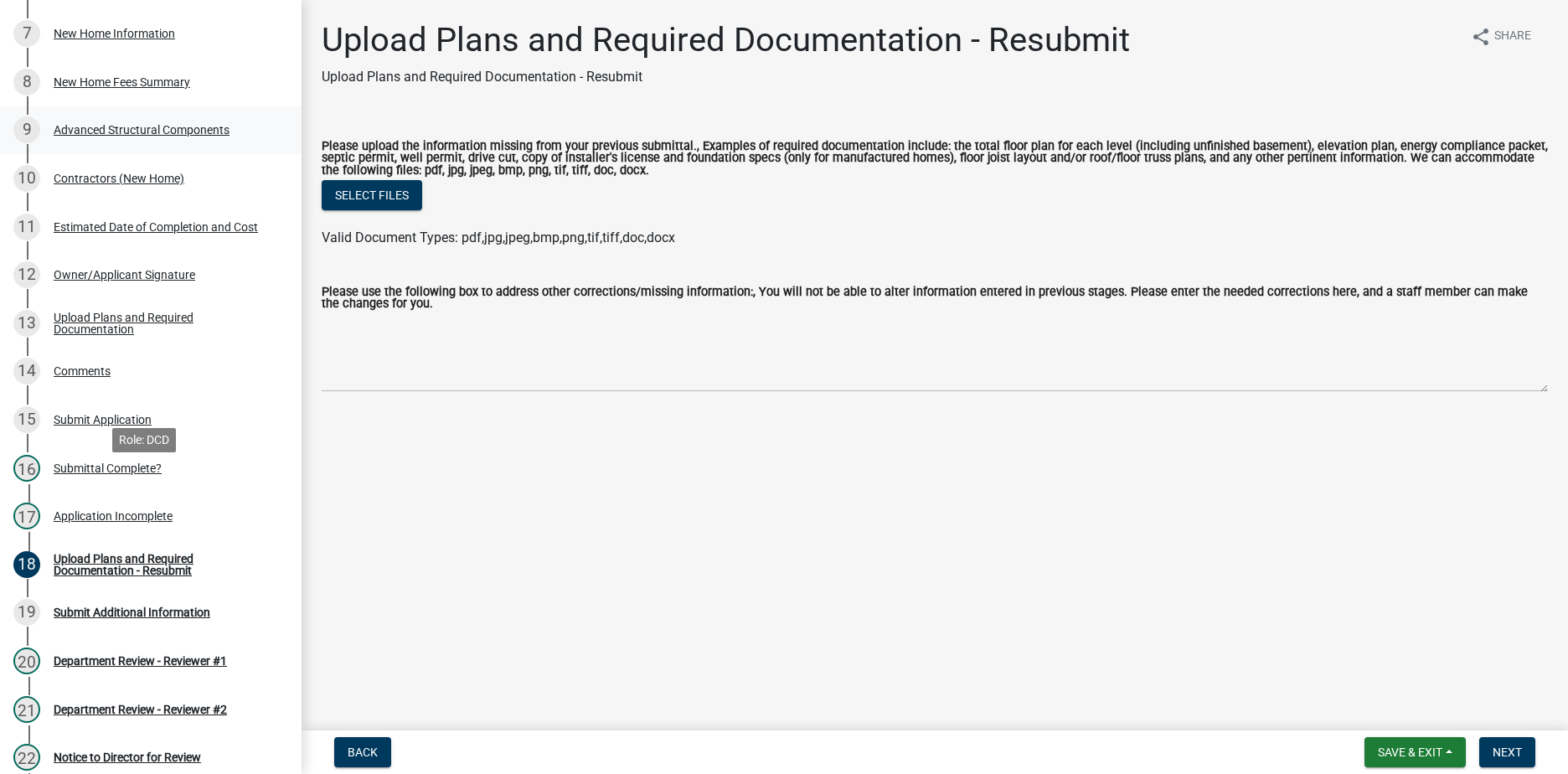
scroll to position [753, 0]
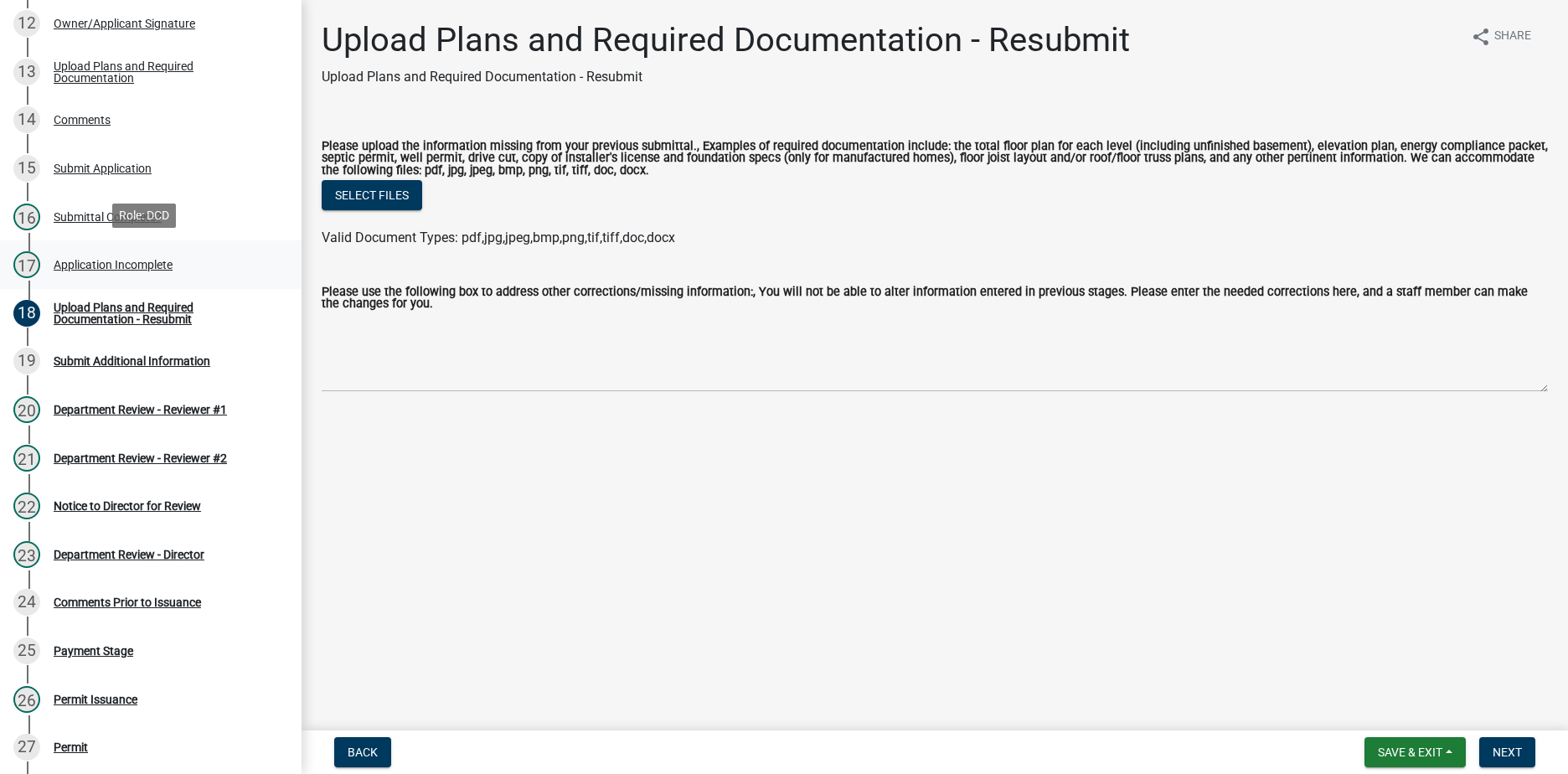
click at [145, 267] on div "Application Incomplete" at bounding box center [113, 265] width 119 height 12
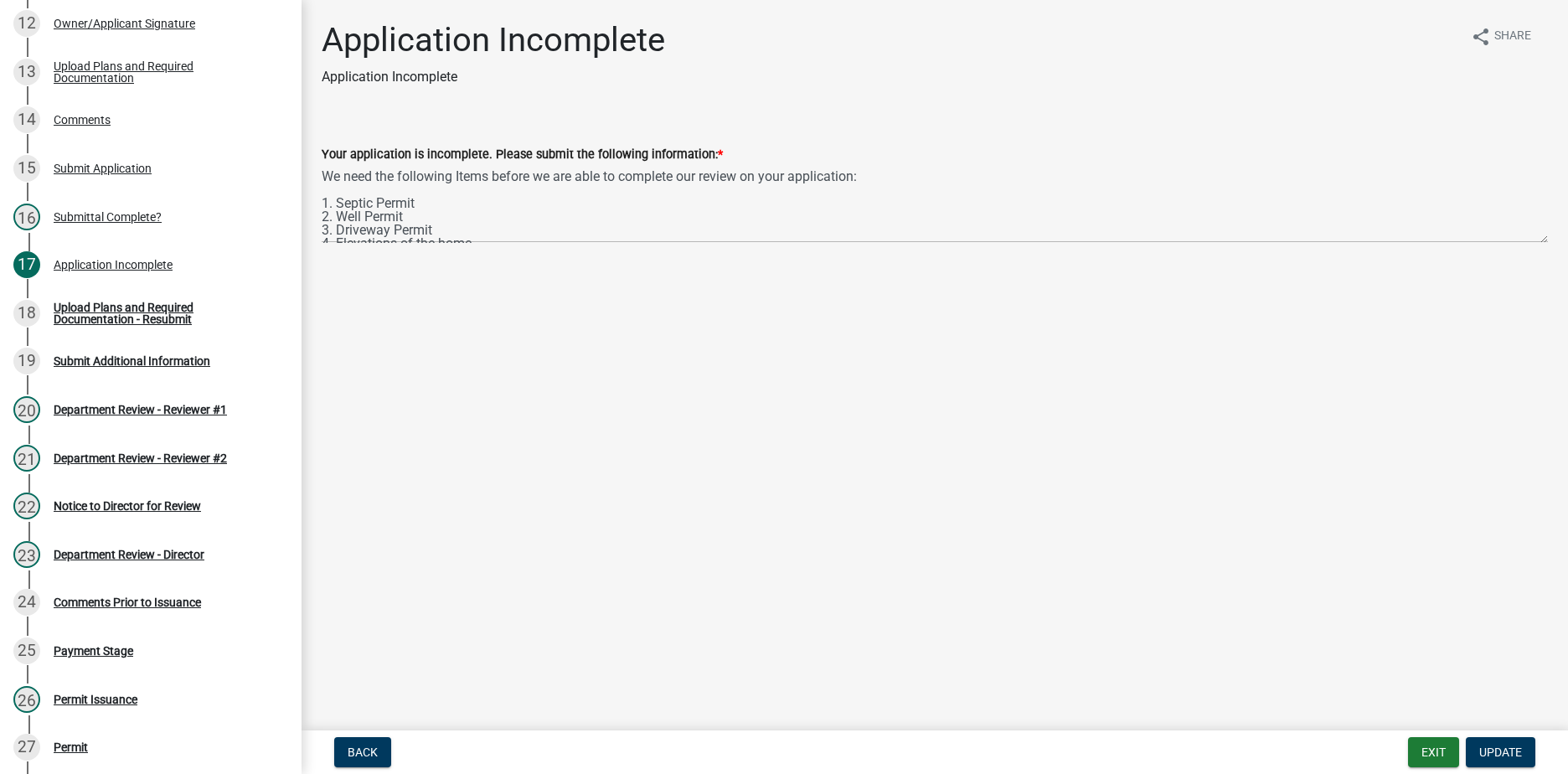
scroll to position [54, 0]
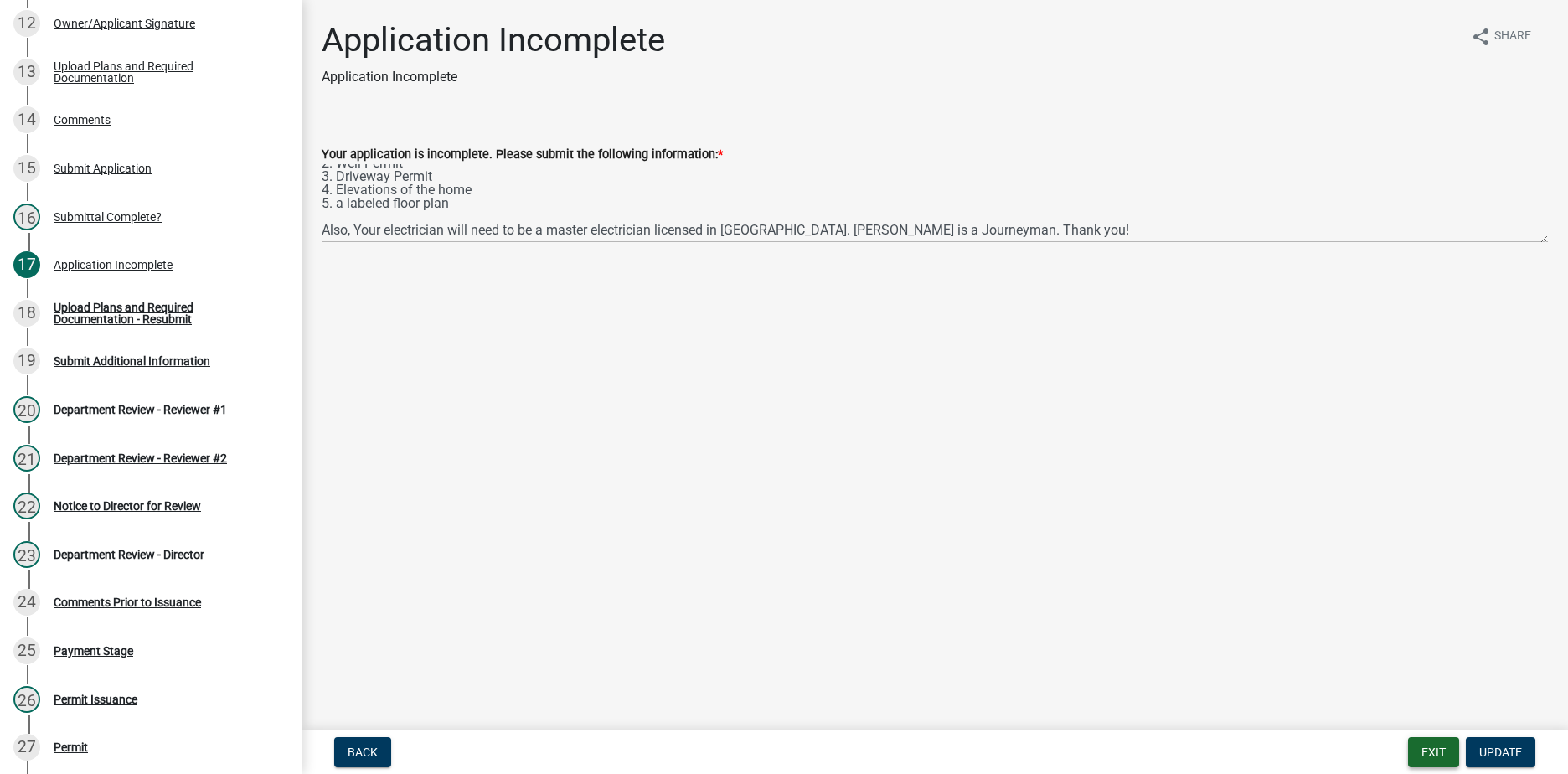
click at [1430, 749] on button "Exit" at bounding box center [1433, 752] width 51 height 30
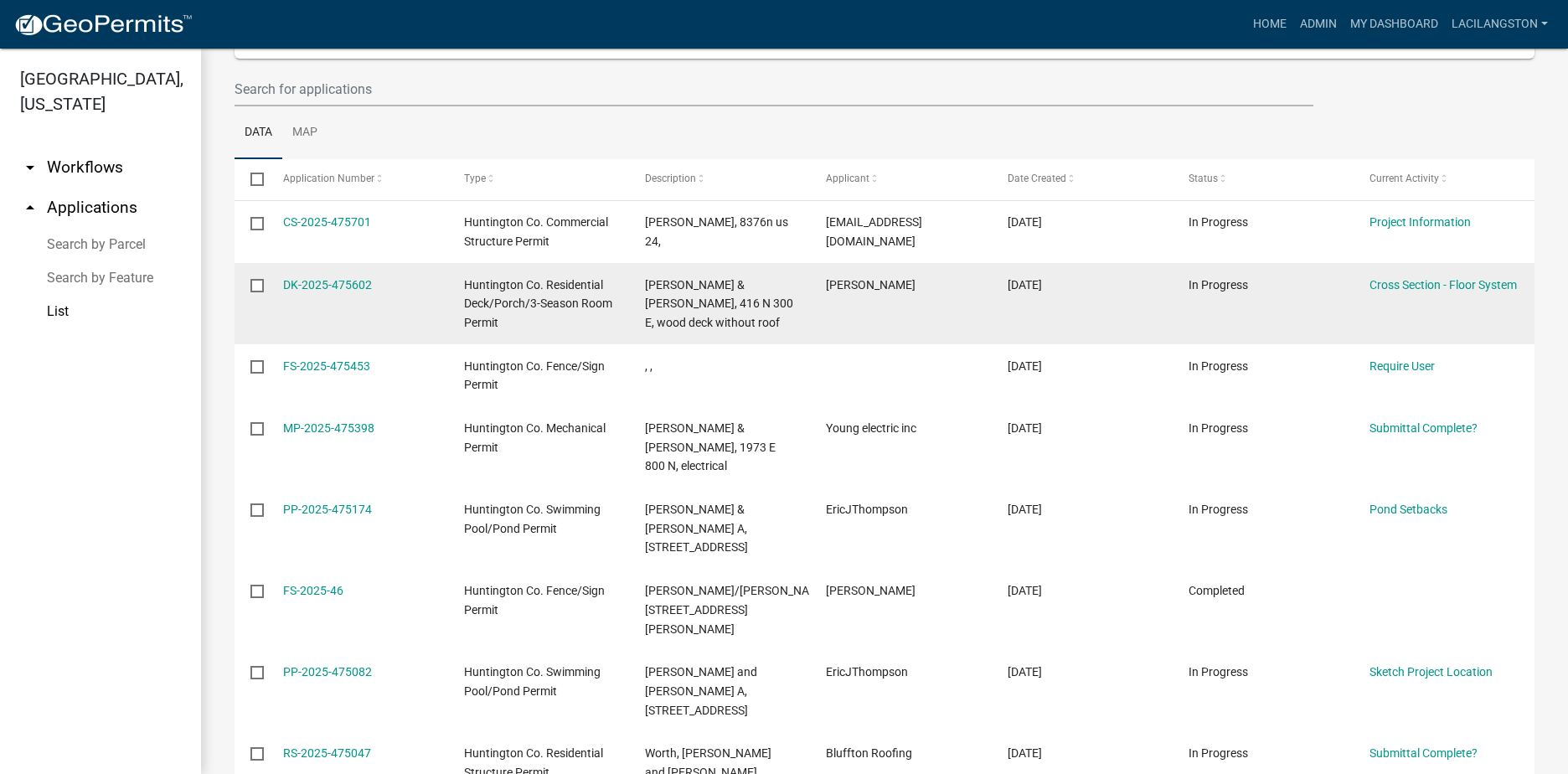
scroll to position [251, 0]
